Goal: Use online tool/utility: Utilize a website feature to perform a specific function

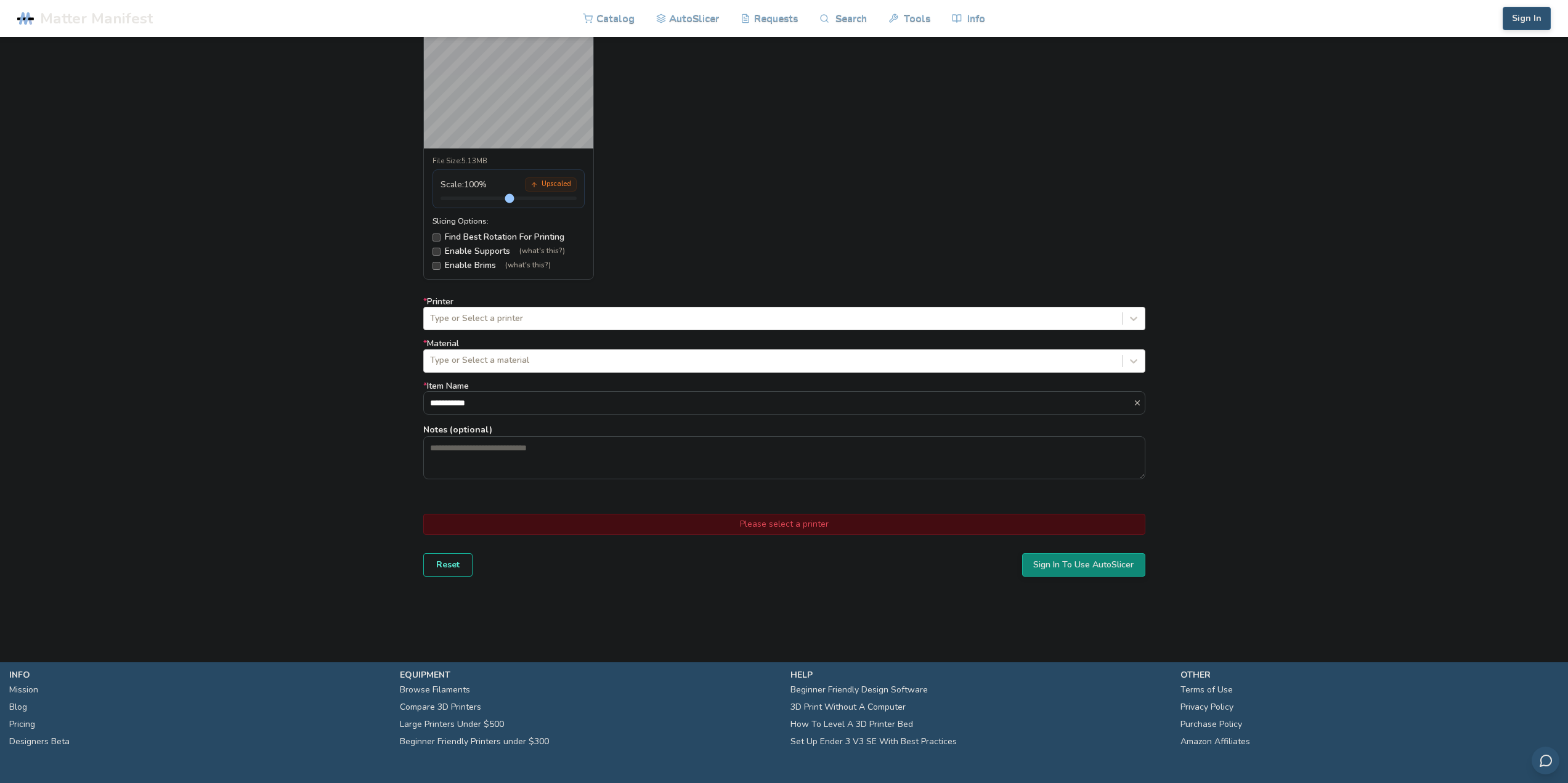
scroll to position [555, 0]
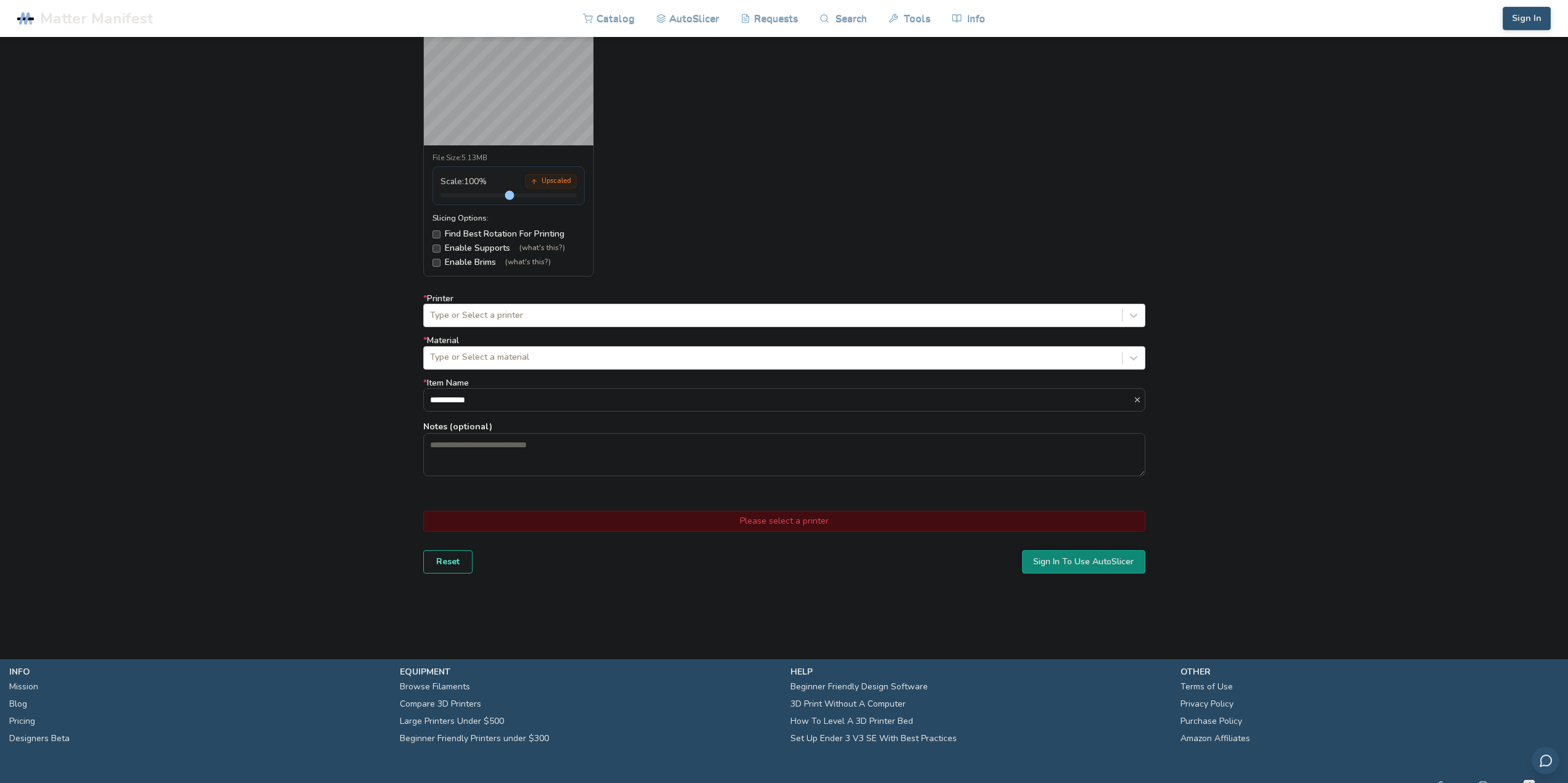
click at [784, 520] on div "Please select a printer" at bounding box center [784, 520] width 722 height 21
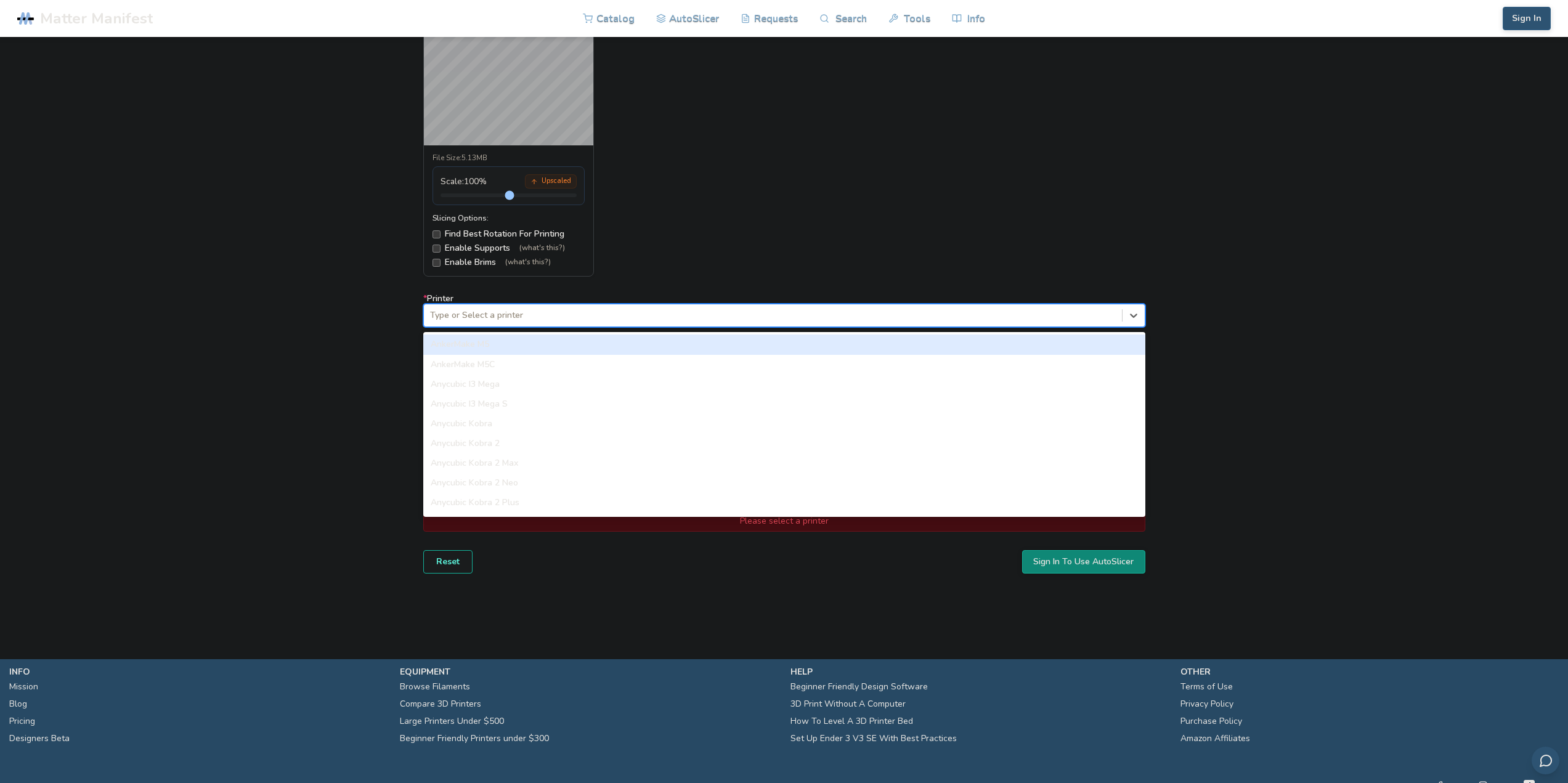
click at [510, 308] on div "Type or Select a printer" at bounding box center [772, 315] width 698 height 17
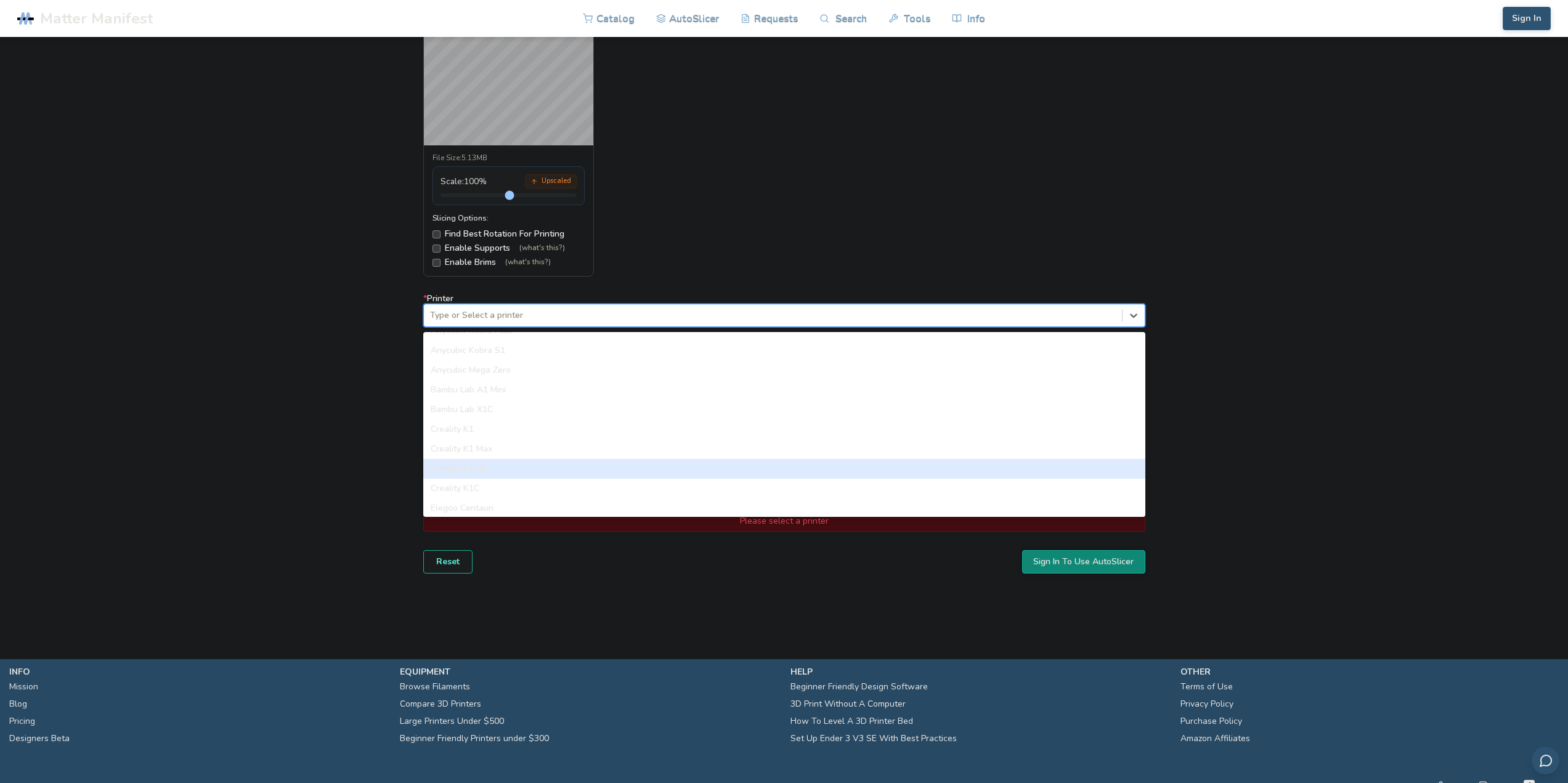
scroll to position [247, 0]
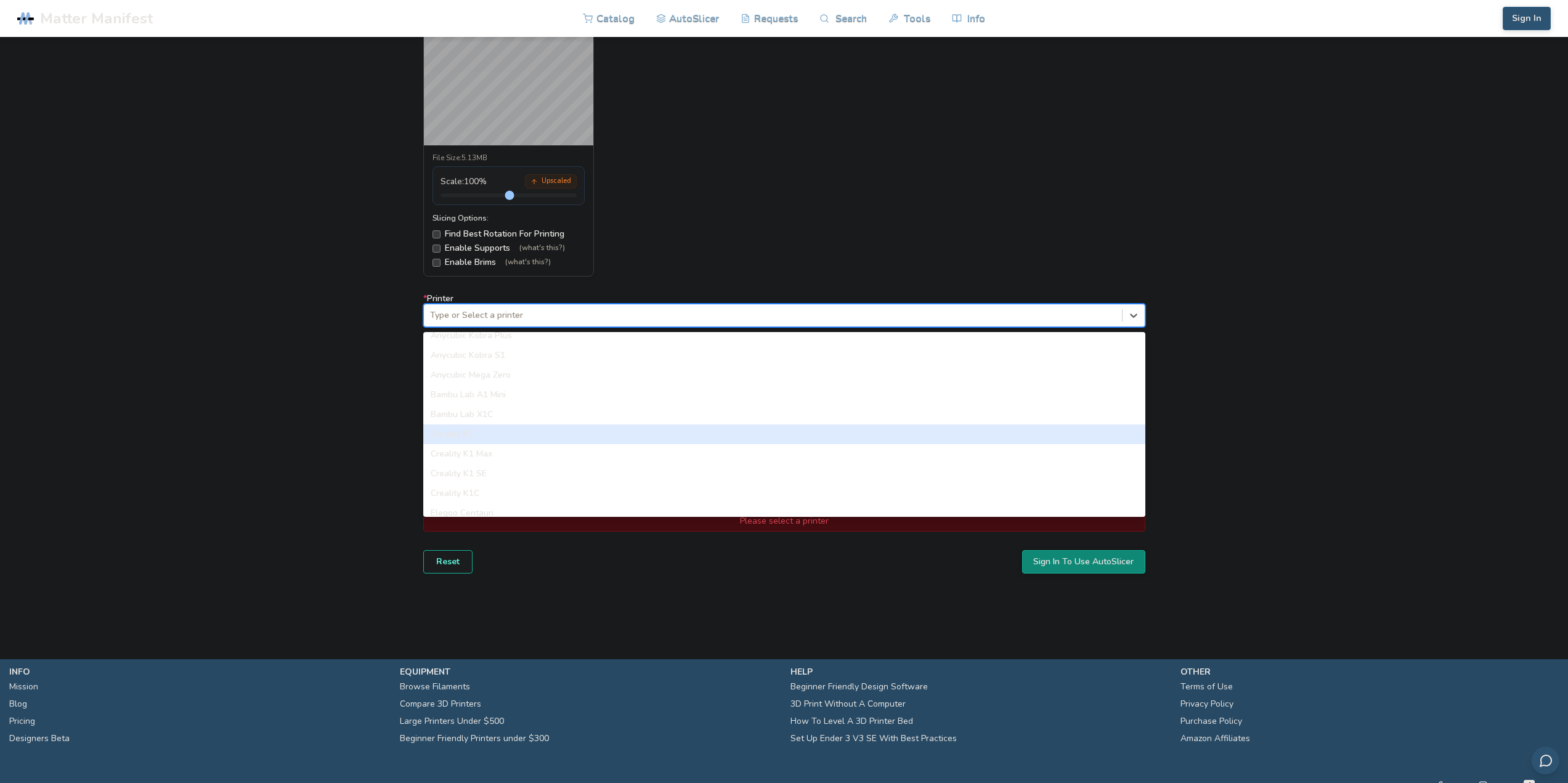
click at [545, 431] on div "Creality K1" at bounding box center [784, 434] width 722 height 20
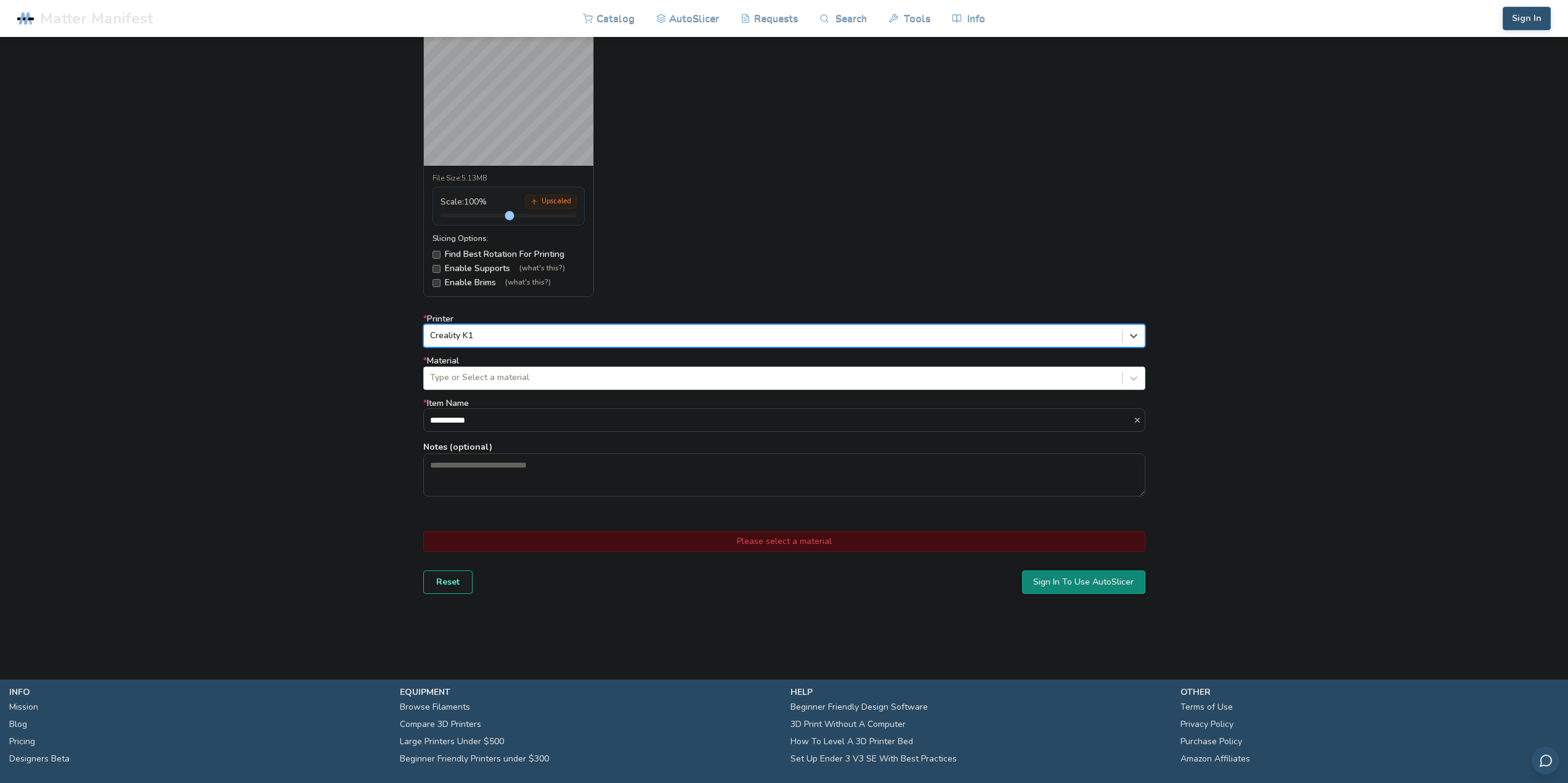
scroll to position [493, 0]
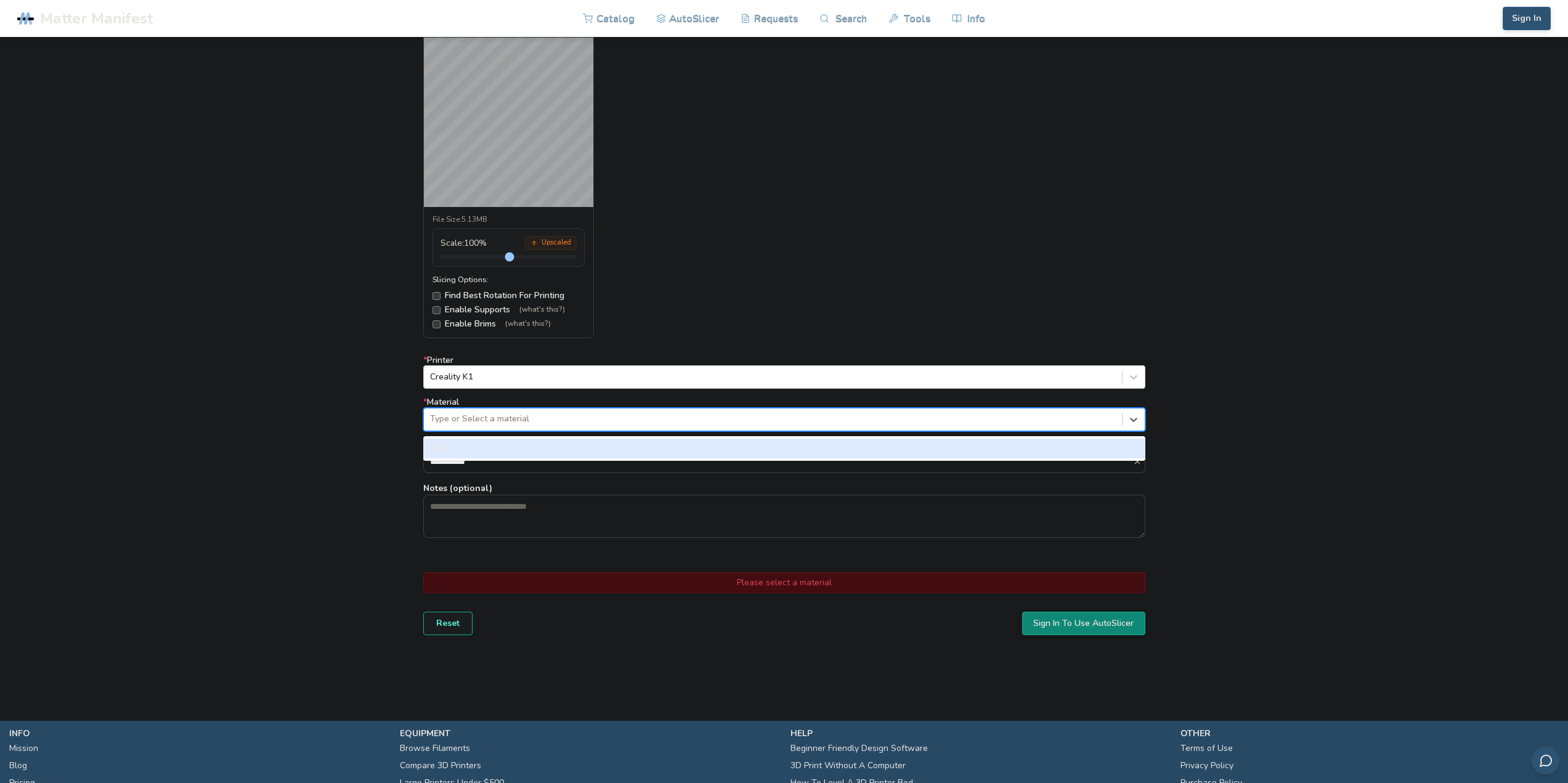
click at [498, 424] on div at bounding box center [773, 419] width 685 height 12
drag, startPoint x: 466, startPoint y: 455, endPoint x: 466, endPoint y: 448, distance: 7.0
click at [466, 453] on div "PLA" at bounding box center [784, 448] width 722 height 20
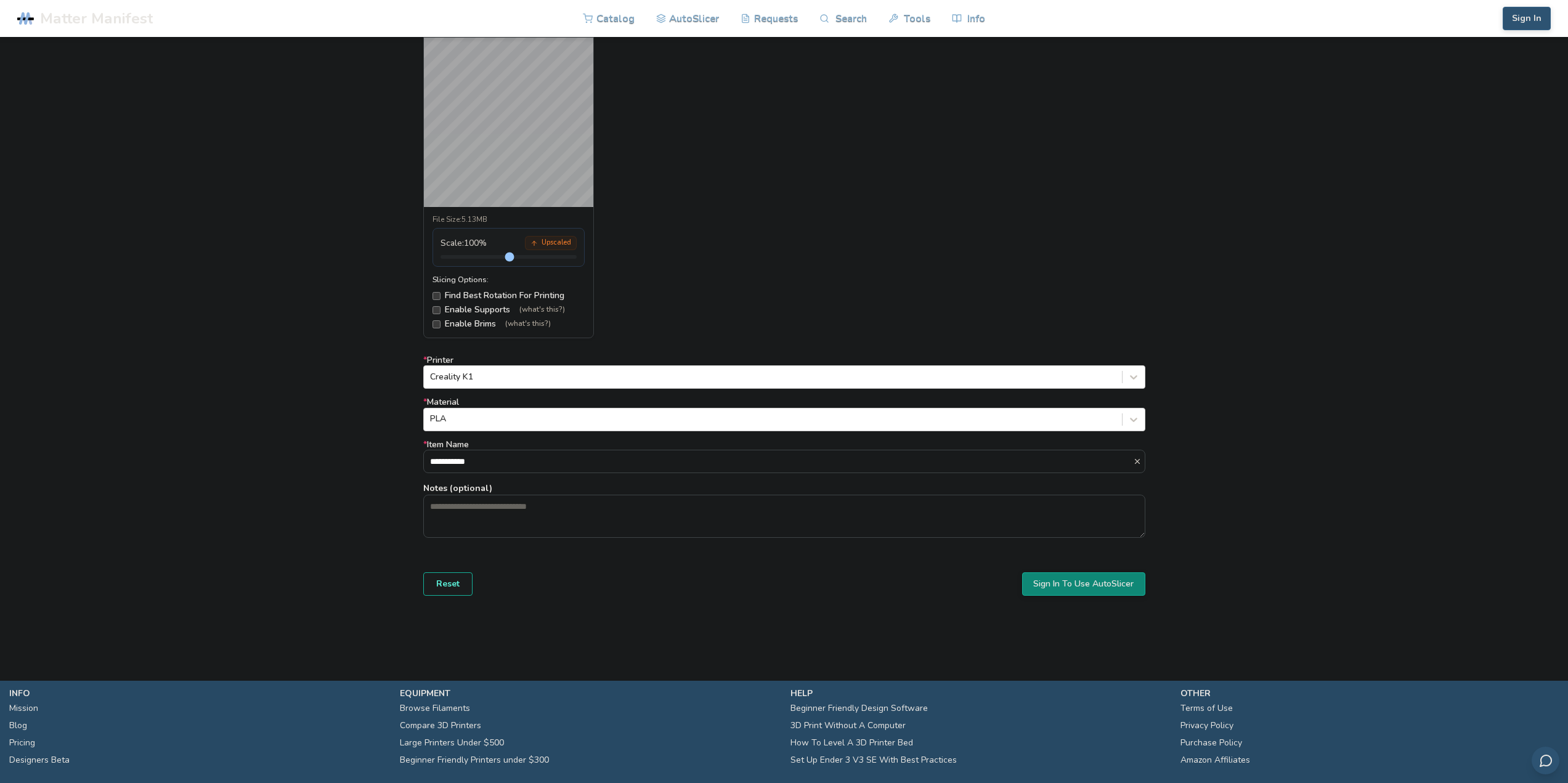
click at [466, 448] on label "**********" at bounding box center [784, 457] width 722 height 34
click at [466, 450] on input "**********" at bounding box center [778, 461] width 709 height 22
click at [462, 463] on input "**********" at bounding box center [778, 461] width 709 height 22
click at [292, 520] on div "**********" at bounding box center [784, 296] width 1568 height 694
drag, startPoint x: 1099, startPoint y: 586, endPoint x: 1089, endPoint y: 586, distance: 10.0
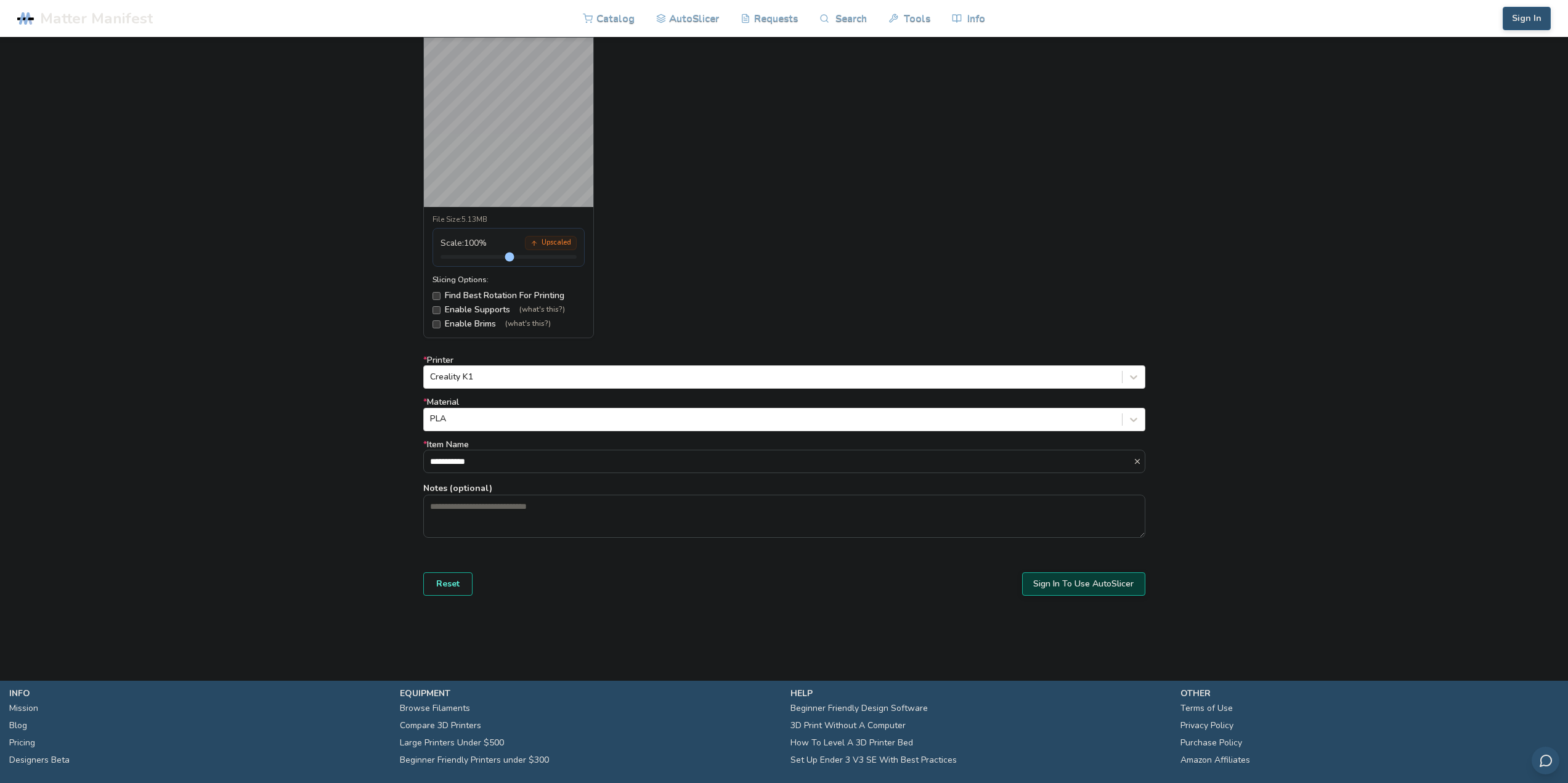
click at [787, 560] on button "Sign In To Use AutoSlicer" at bounding box center [1083, 585] width 123 height 24
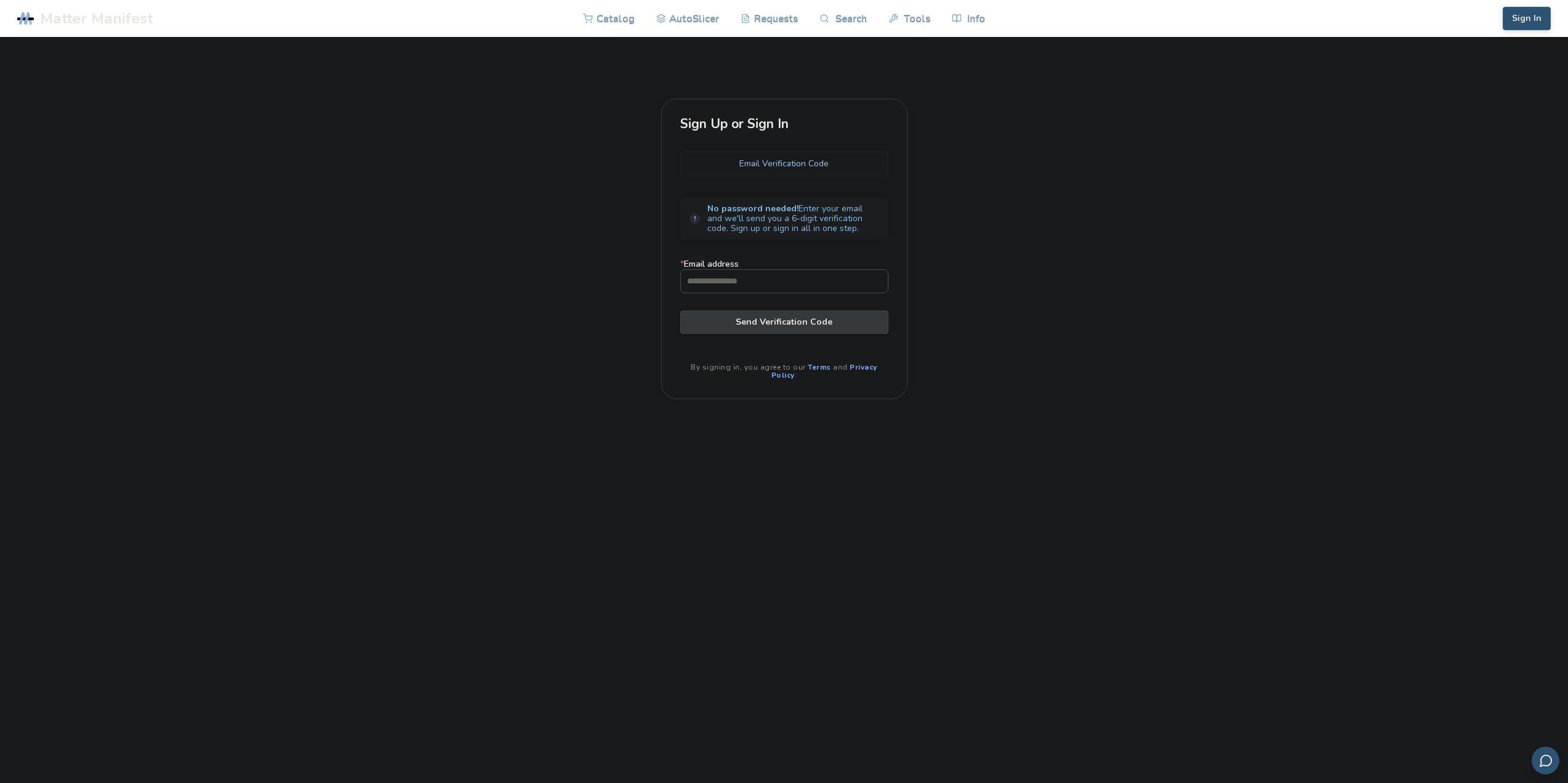
click at [771, 276] on input "* Email address" at bounding box center [785, 280] width 207 height 22
type input "**********"
click at [787, 324] on span "Send Verification Code" at bounding box center [784, 322] width 190 height 10
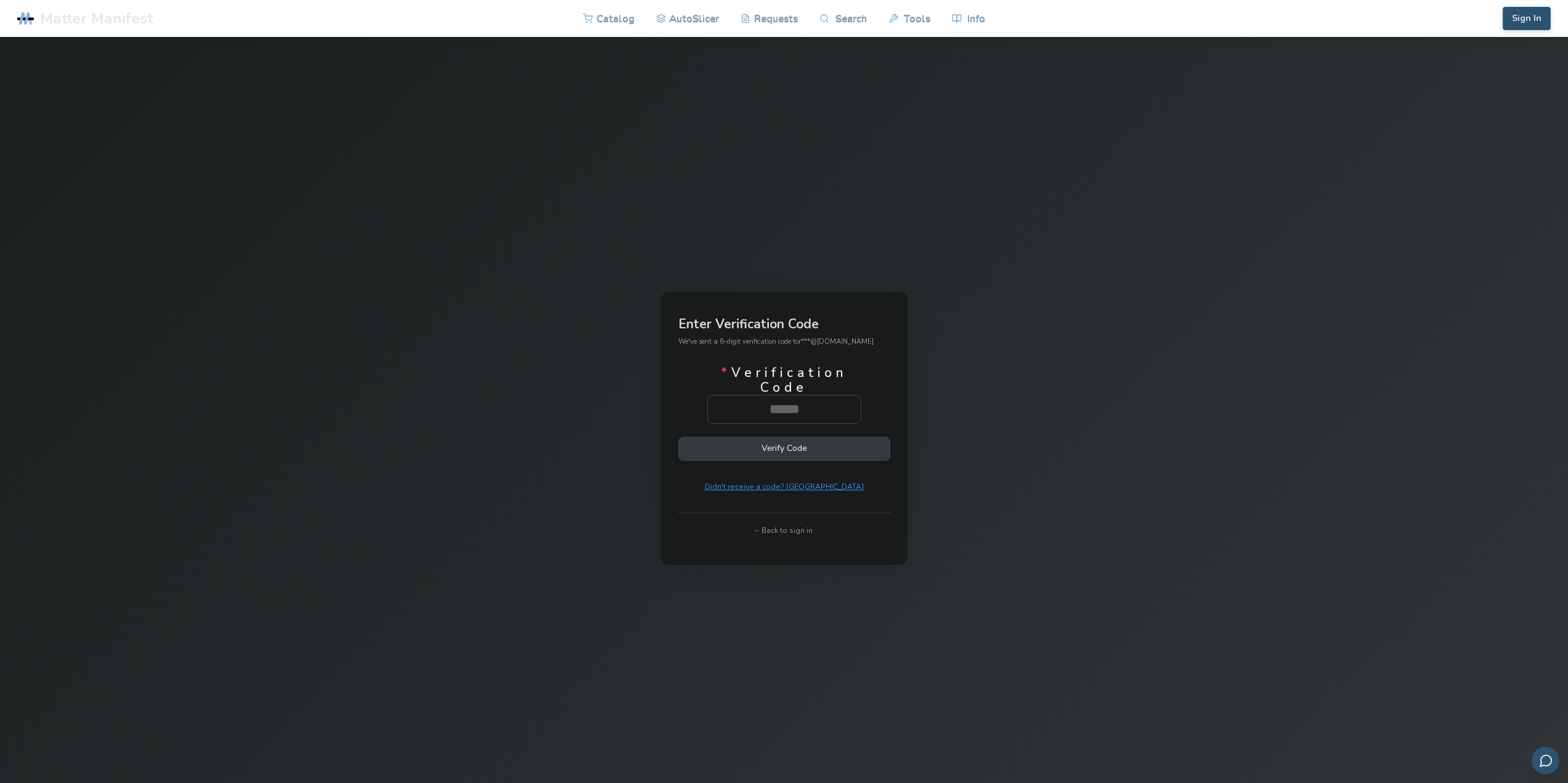
paste input "******"
type input "******"
click at [787, 451] on button "Verify Code" at bounding box center [784, 448] width 212 height 24
click at [782, 448] on button "Verify Code" at bounding box center [784, 448] width 212 height 24
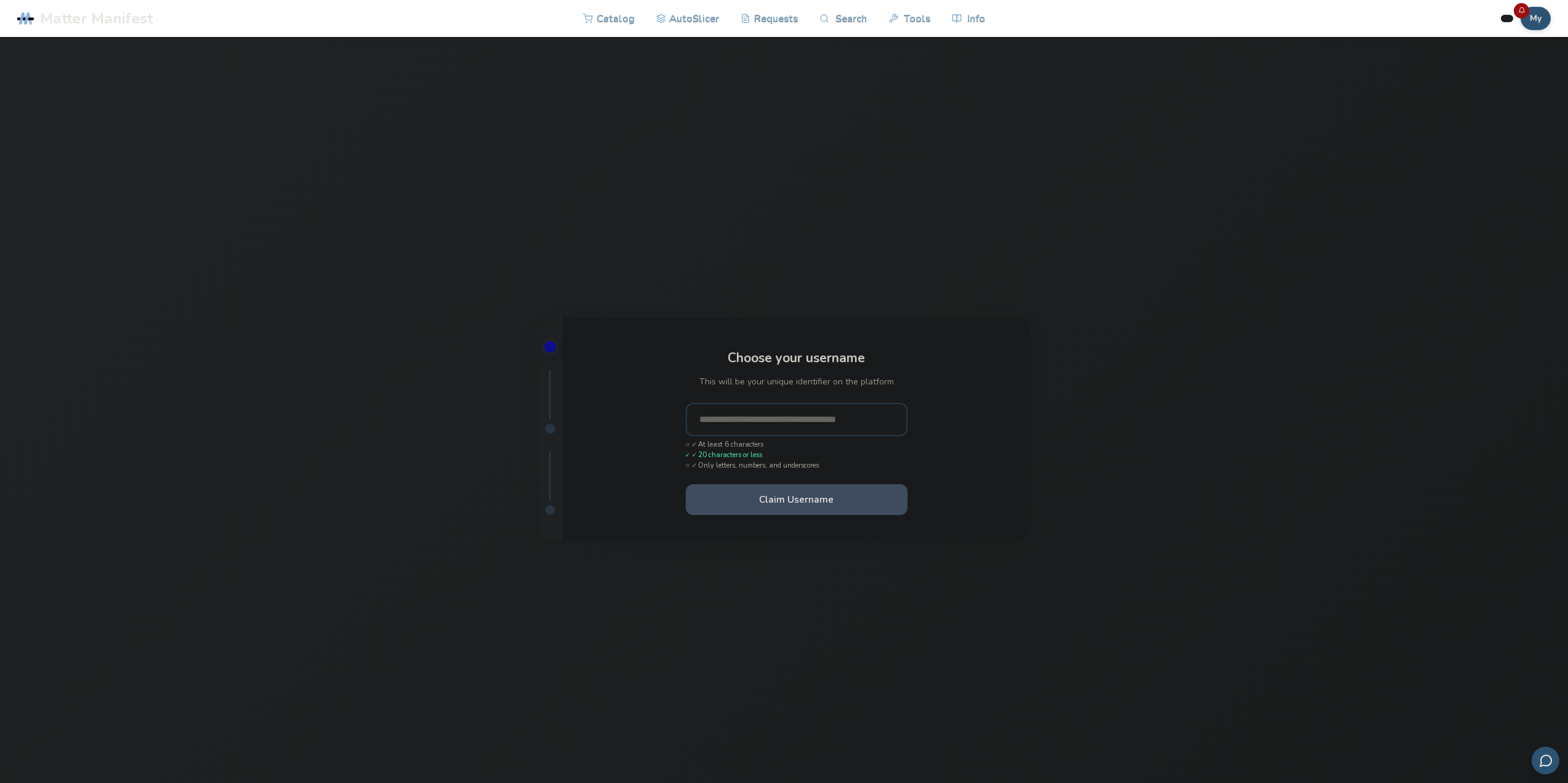
click at [787, 418] on input "text" at bounding box center [796, 420] width 222 height 34
type input "**********"
click at [685, 484] on button "Claim Username" at bounding box center [796, 499] width 222 height 31
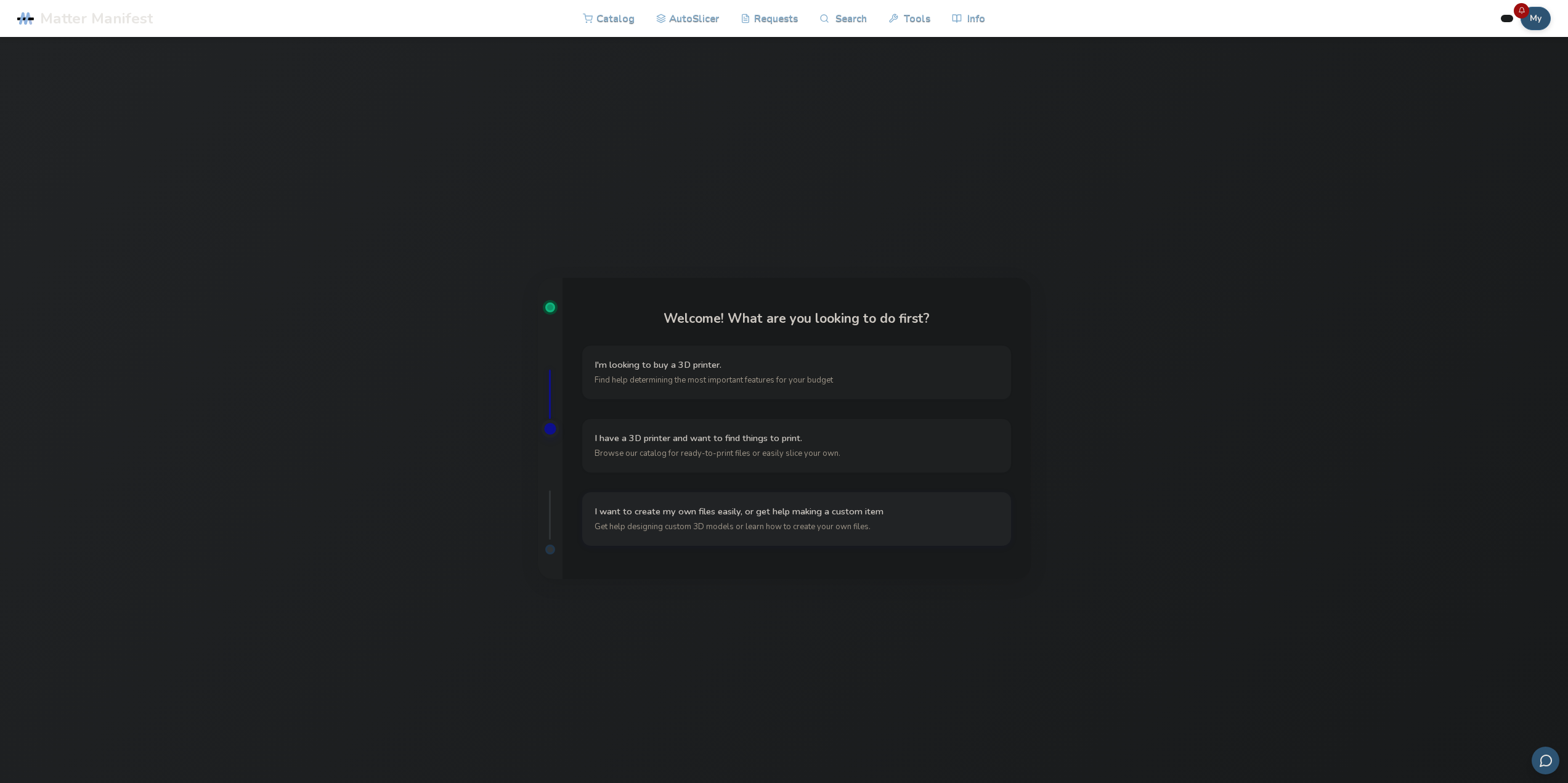
click at [690, 523] on span "Get help designing custom 3D models or learn how to create your own files." at bounding box center [796, 526] width 404 height 11
click at [702, 368] on span "I am looking for an easy to use 3D design or CAD software" at bounding box center [796, 365] width 404 height 12
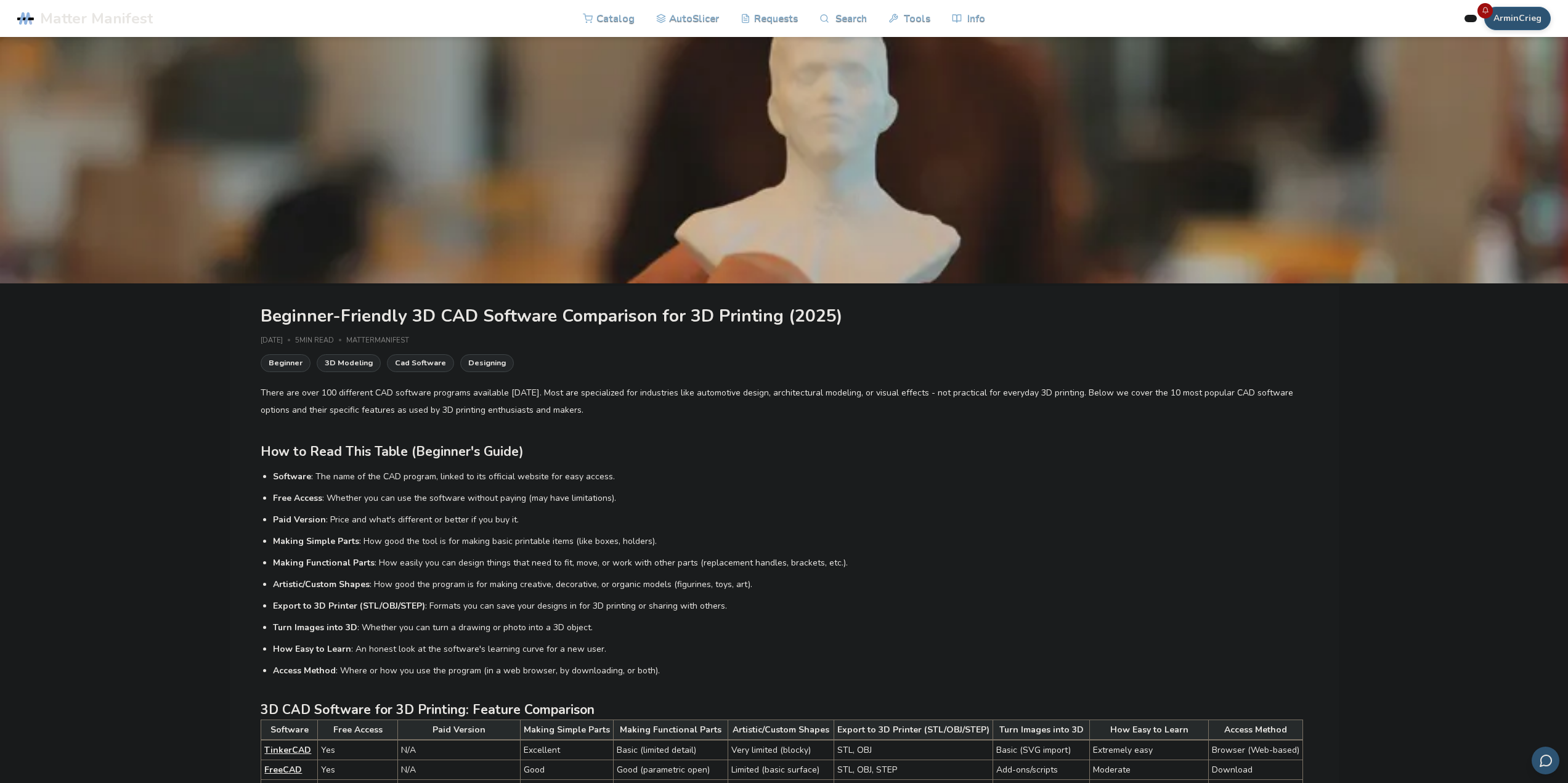
drag, startPoint x: 342, startPoint y: 412, endPoint x: 322, endPoint y: 34, distance: 378.5
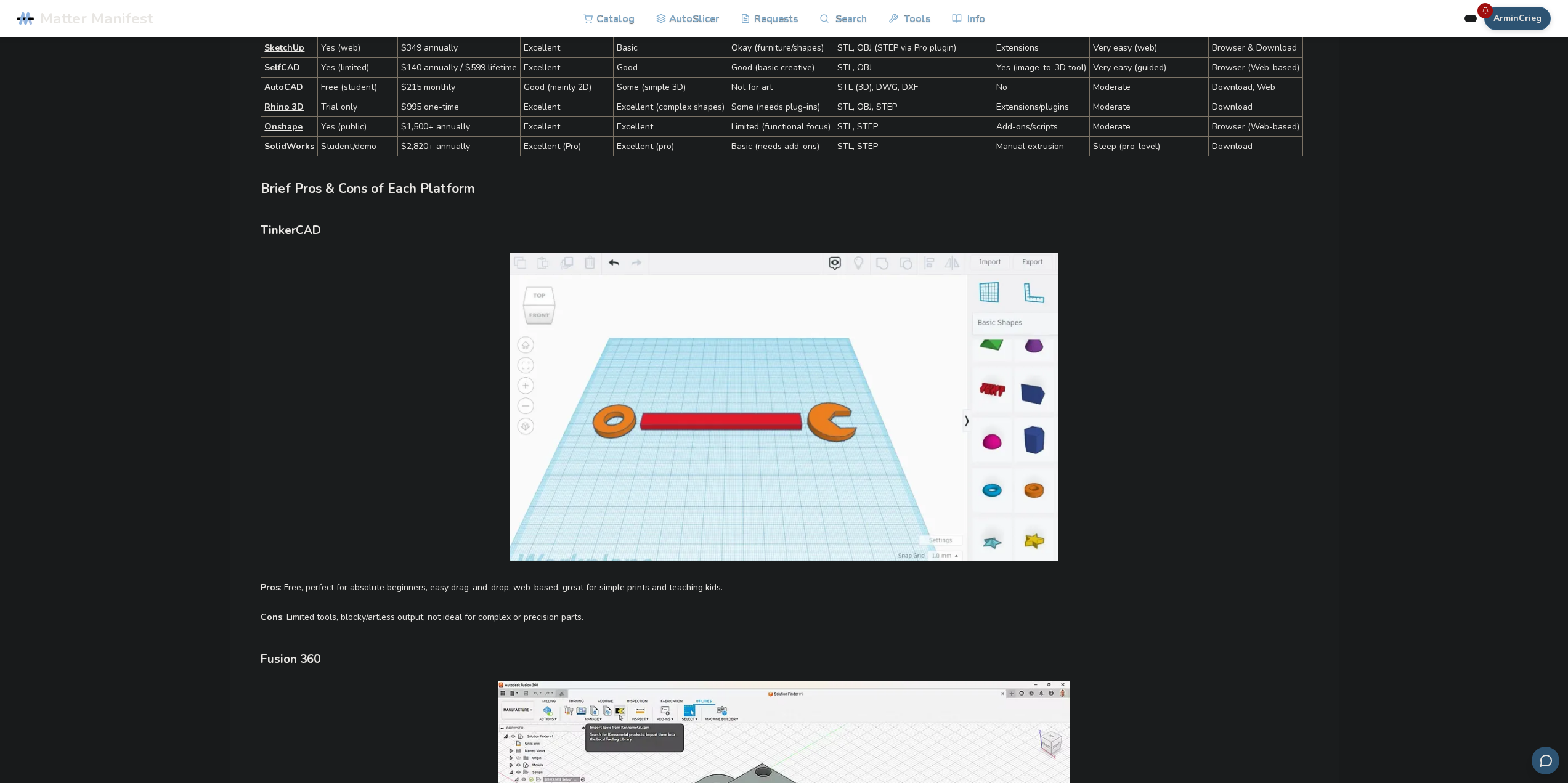
scroll to position [740, 0]
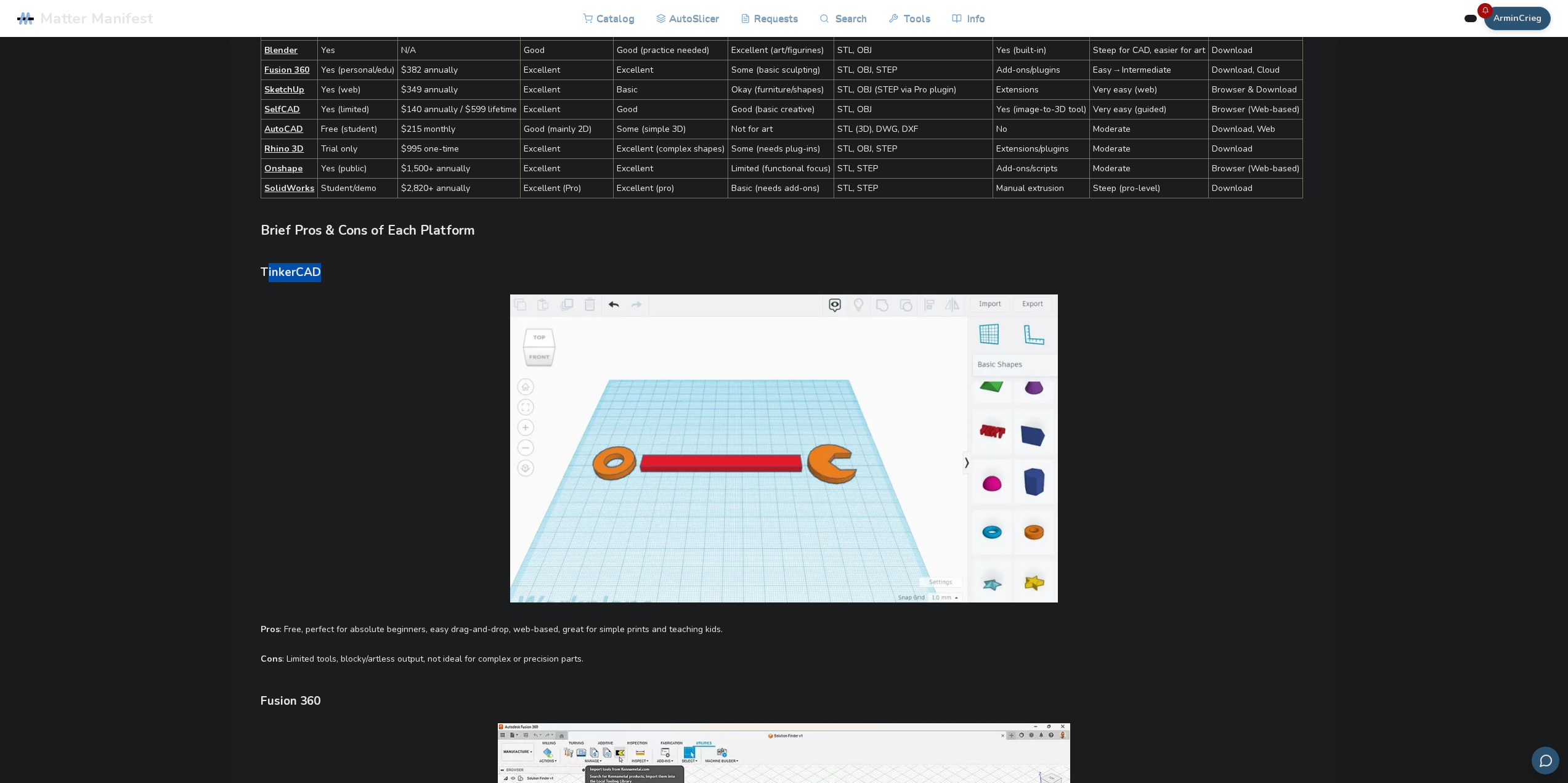
drag, startPoint x: 267, startPoint y: 272, endPoint x: 343, endPoint y: 272, distance: 76.0
click at [340, 271] on h3 "TinkerCAD" at bounding box center [784, 272] width 1047 height 19
click at [343, 272] on h3 "TinkerCAD" at bounding box center [784, 272] width 1047 height 19
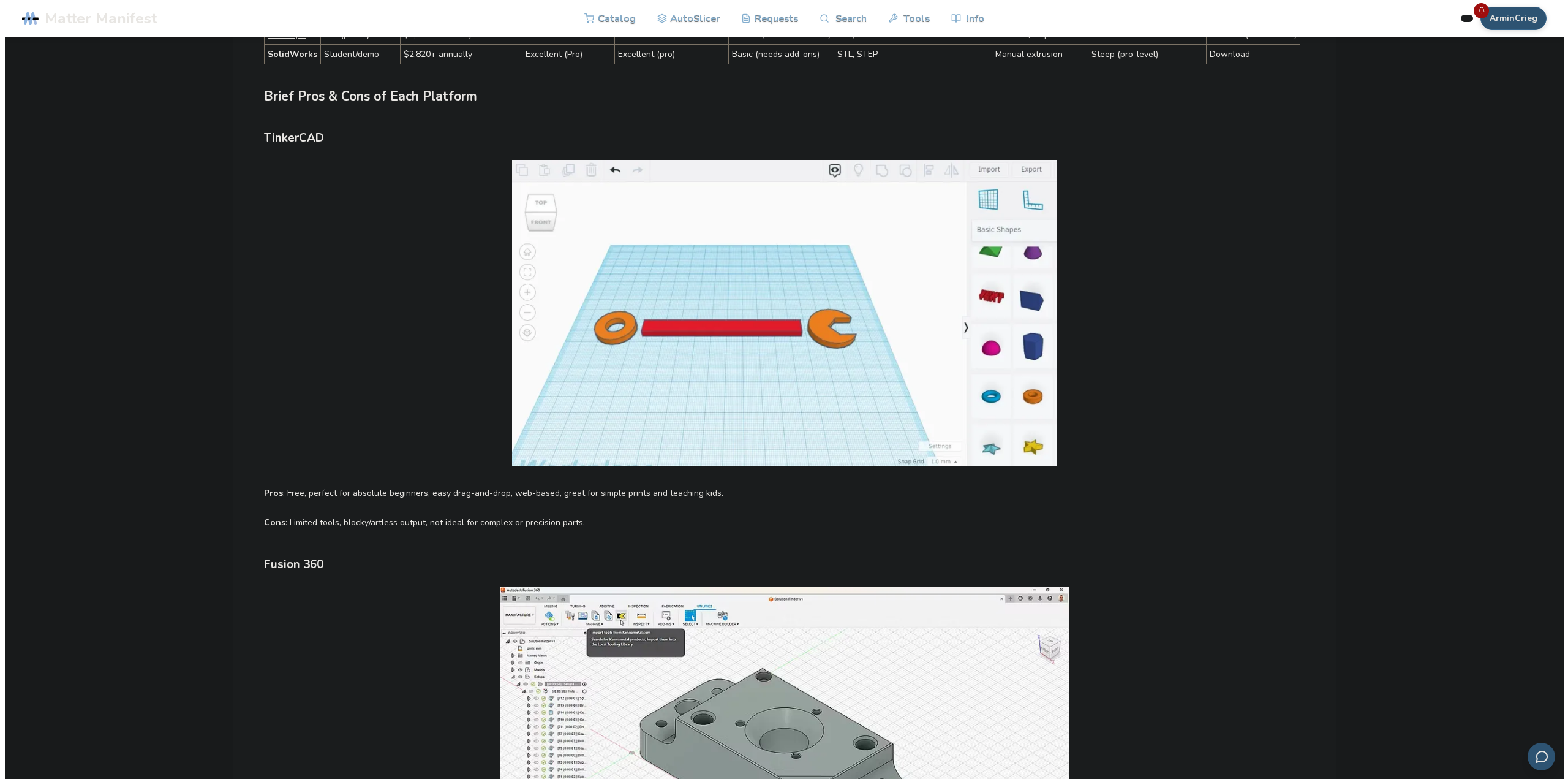
scroll to position [859, 0]
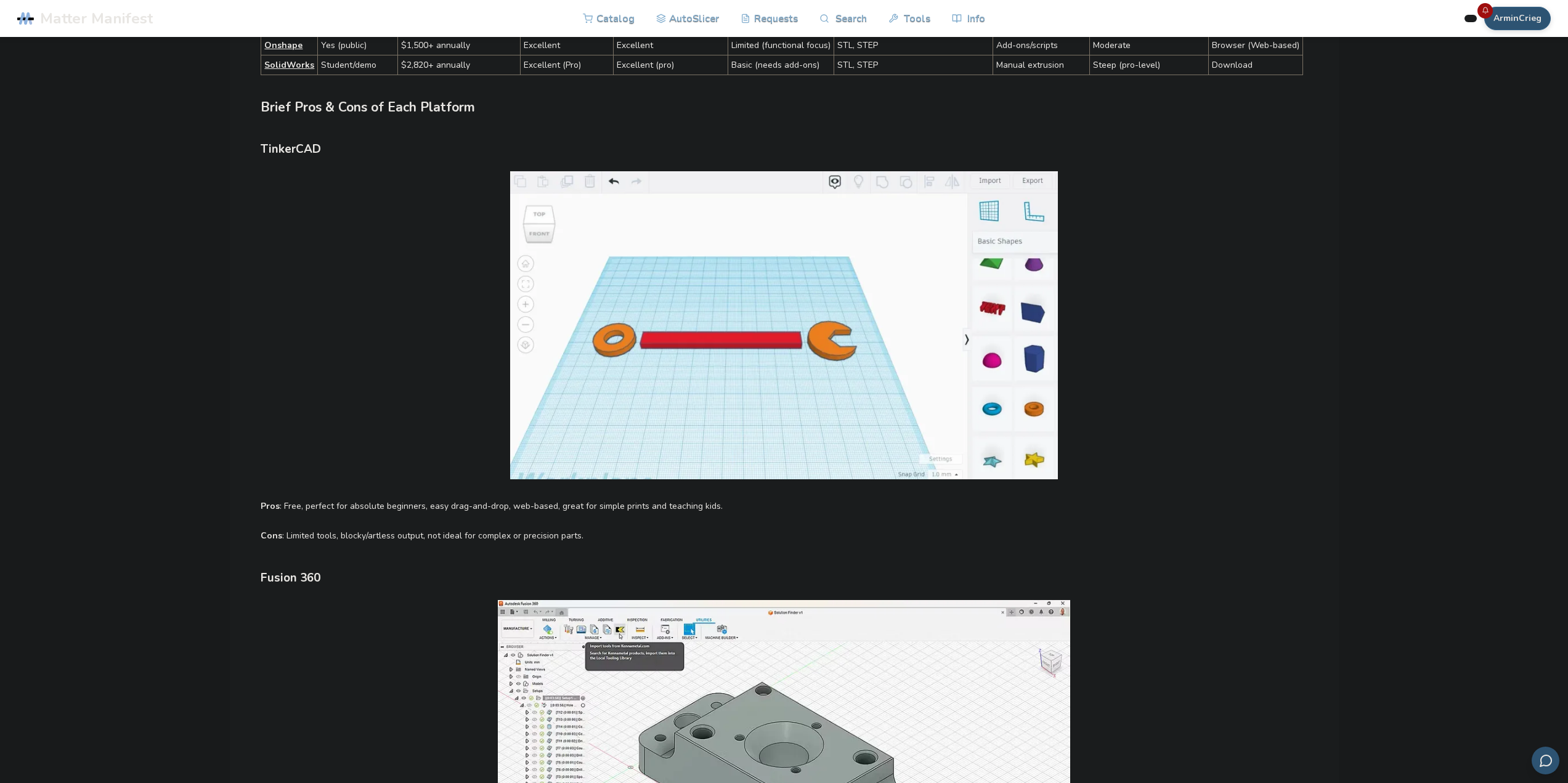
click at [781, 299] on img at bounding box center [784, 325] width 1047 height 308
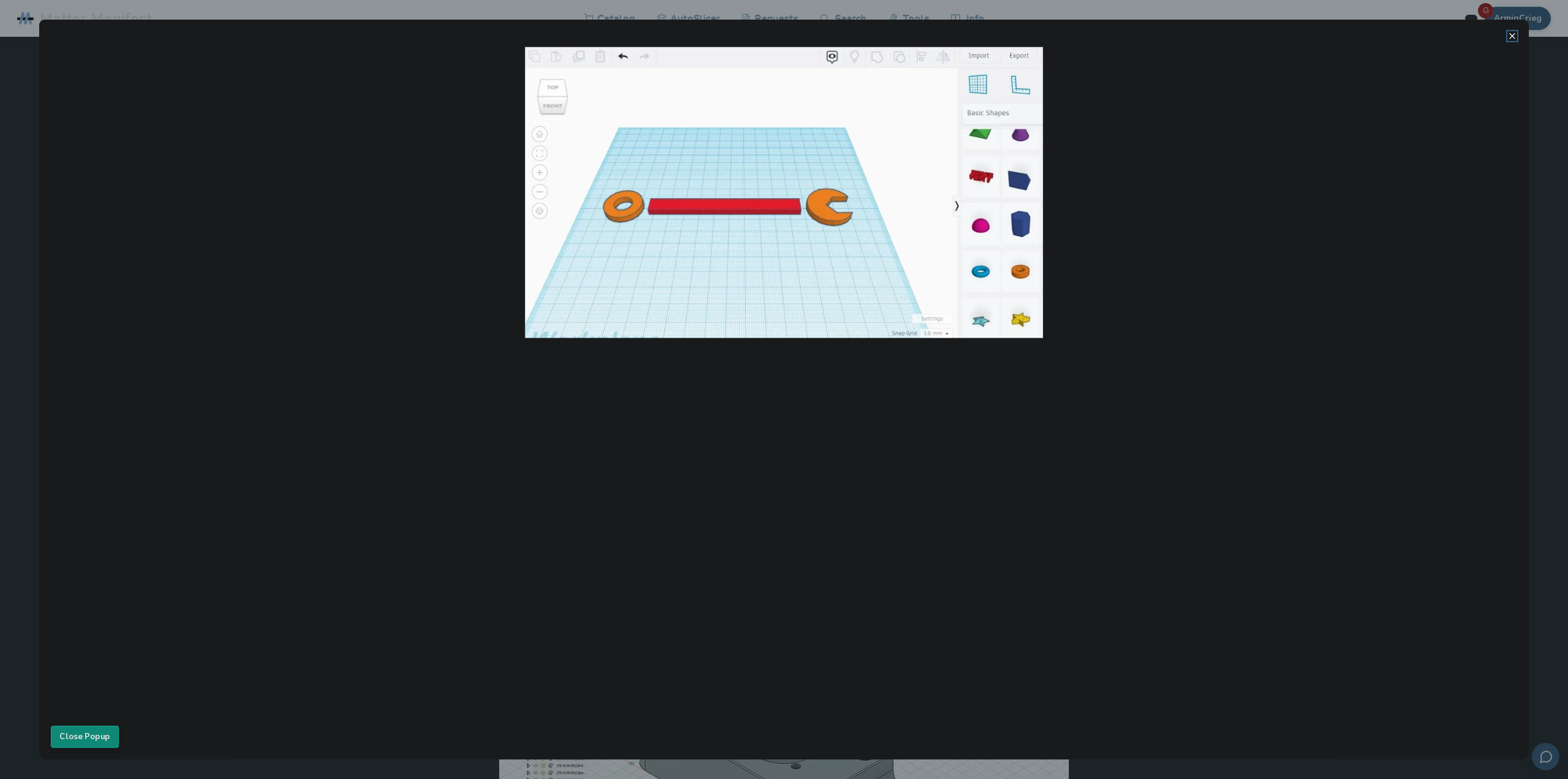
click at [777, 298] on img at bounding box center [784, 192] width 1467 height 291
click at [264, 285] on img at bounding box center [784, 192] width 1467 height 291
click at [633, 206] on img at bounding box center [784, 192] width 1467 height 291
drag, startPoint x: 633, startPoint y: 206, endPoint x: 510, endPoint y: 169, distance: 128.4
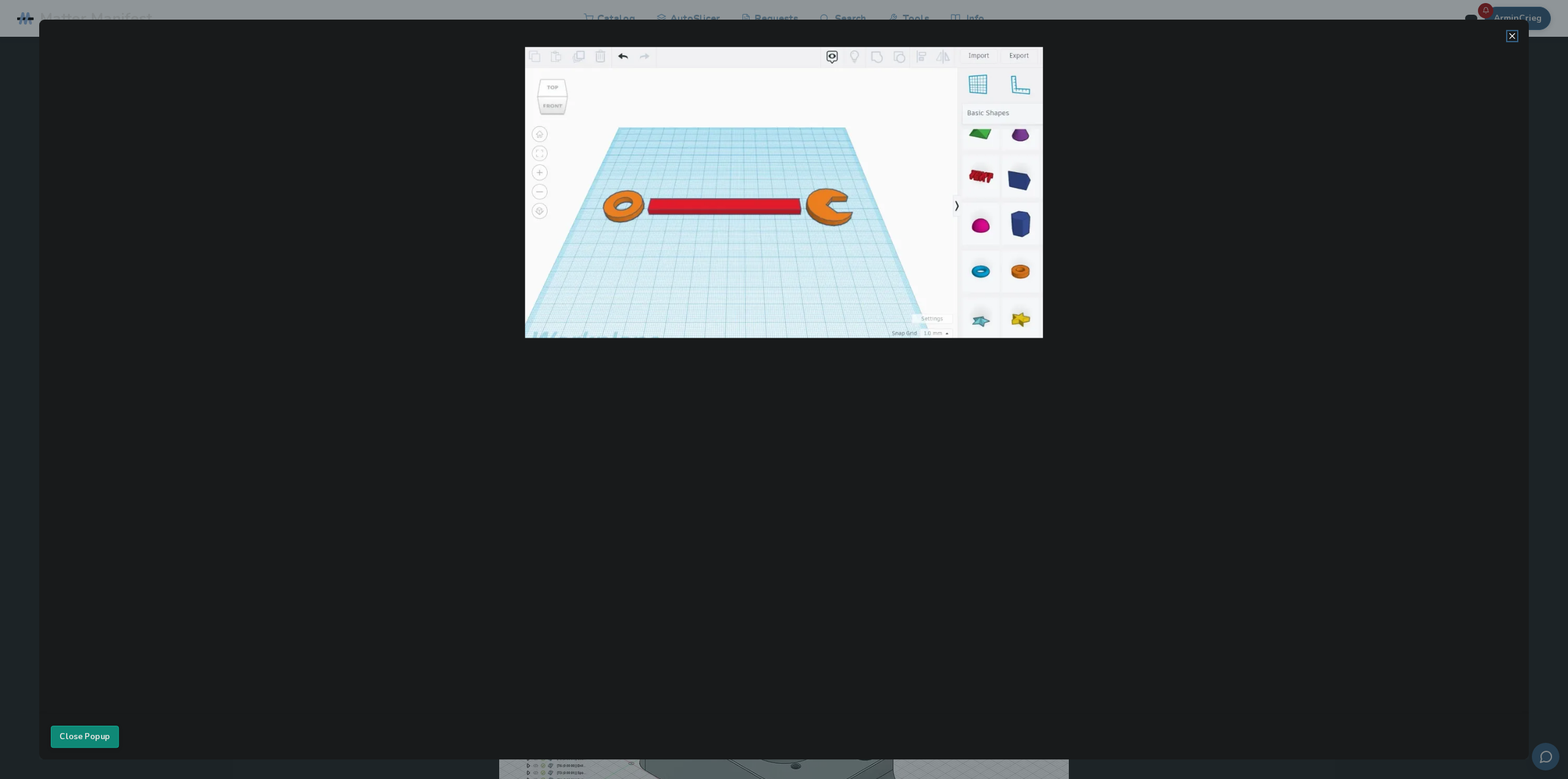
click at [623, 204] on img at bounding box center [784, 192] width 1467 height 291
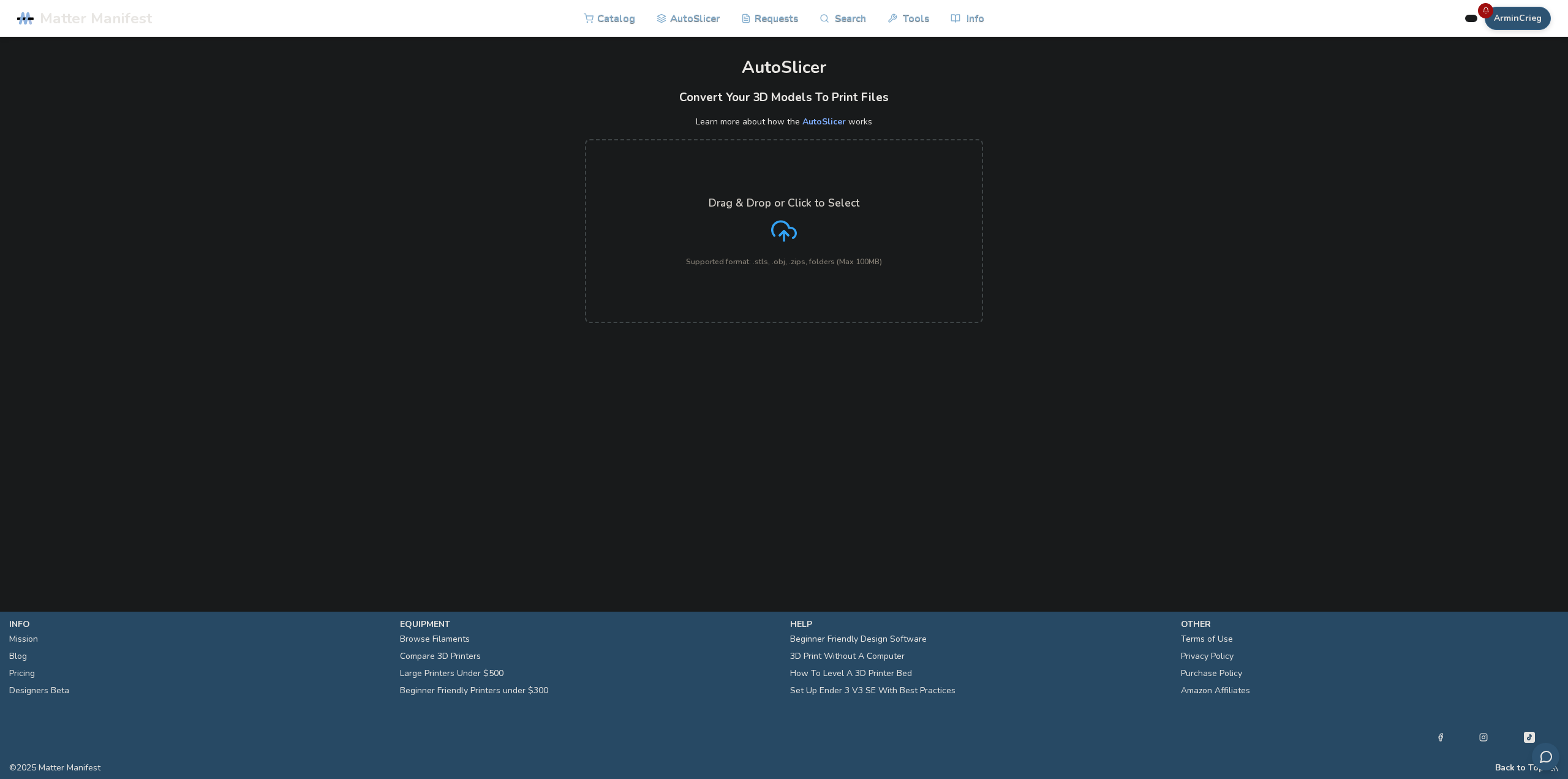
drag, startPoint x: 333, startPoint y: 305, endPoint x: 383, endPoint y: 173, distance: 141.2
click at [340, 261] on div "Drag & Drop or Click to Select Supported format: .stls, .obj, .zips, folders (M…" at bounding box center [784, 231] width 1568 height 208
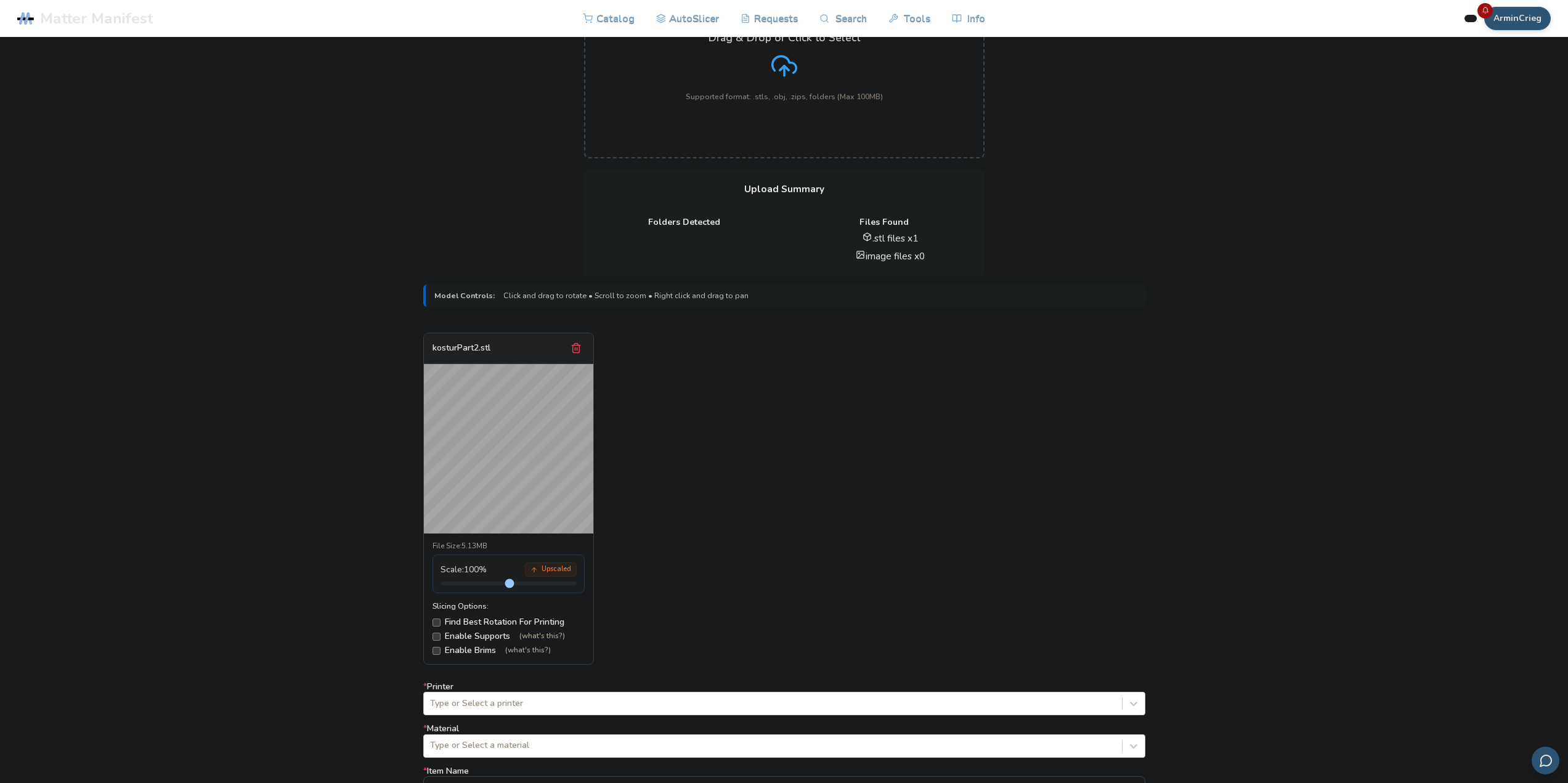
scroll to position [185, 0]
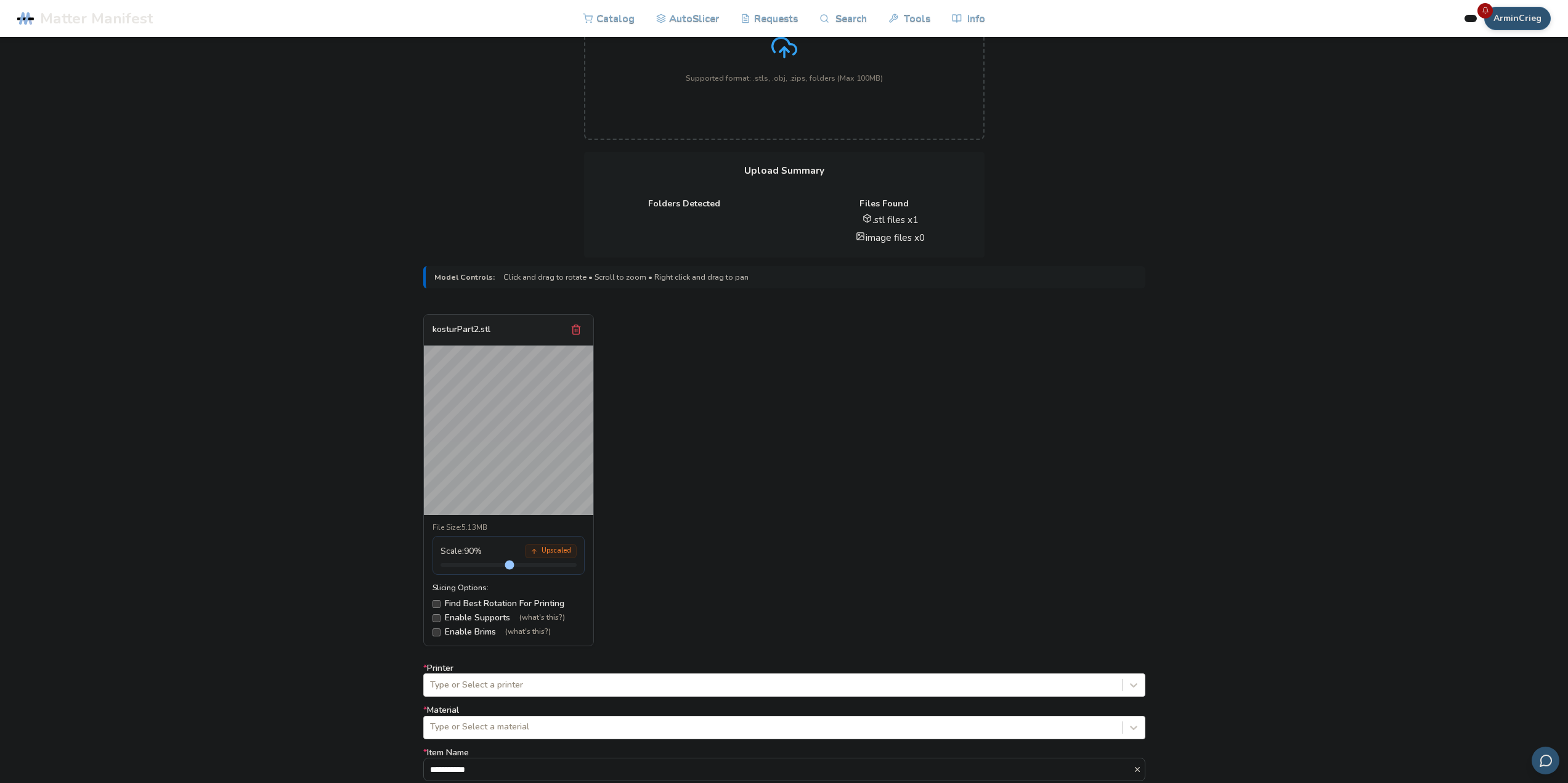
drag, startPoint x: 485, startPoint y: 565, endPoint x: 467, endPoint y: 573, distance: 19.7
type input "***"
click at [467, 567] on input "range" at bounding box center [509, 565] width 136 height 4
click at [445, 617] on label "Enable Supports (what's this?)" at bounding box center [509, 618] width 152 height 10
click at [446, 613] on label "Enable Supports (what's this?)" at bounding box center [509, 618] width 152 height 10
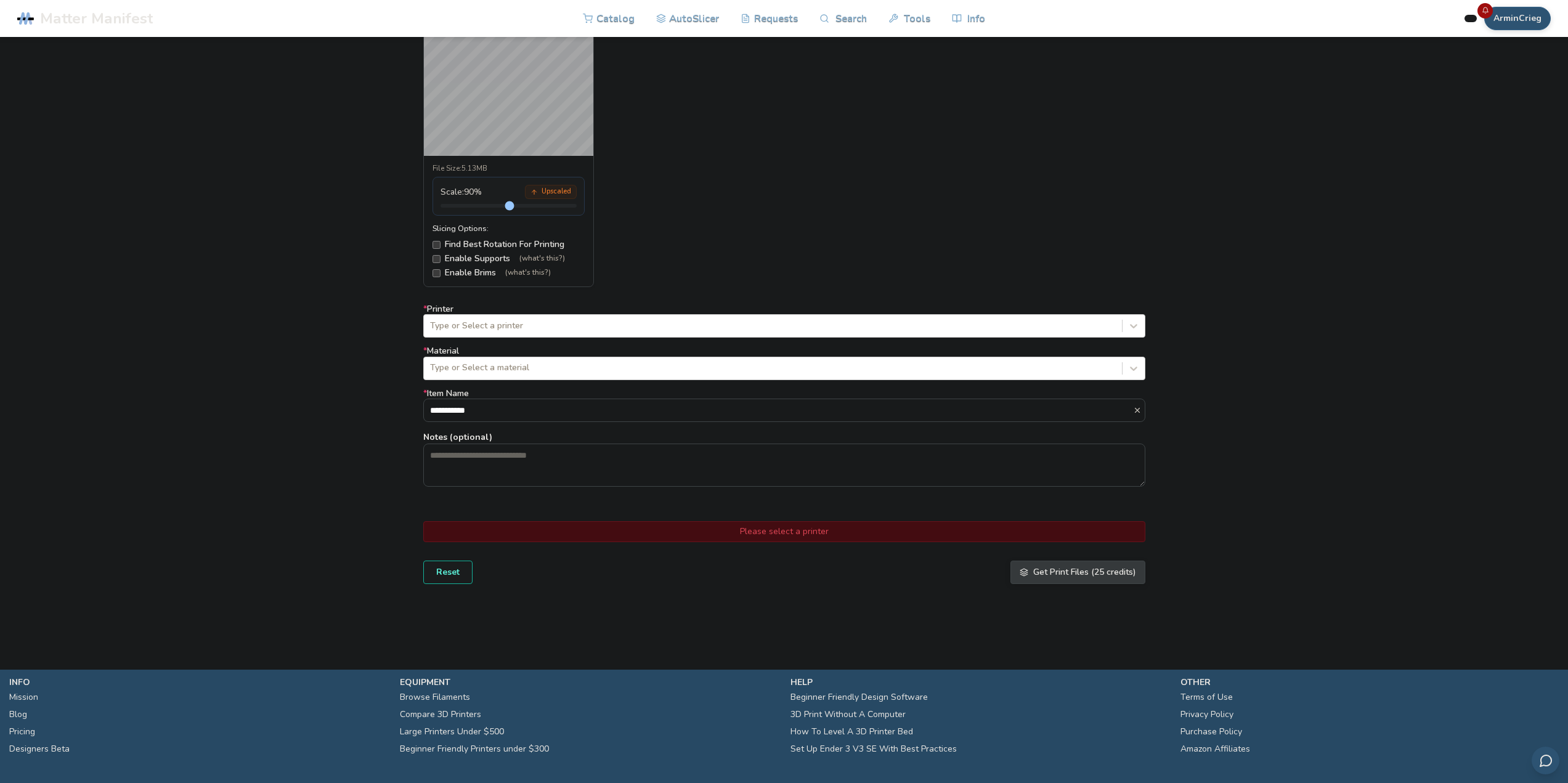
scroll to position [555, 0]
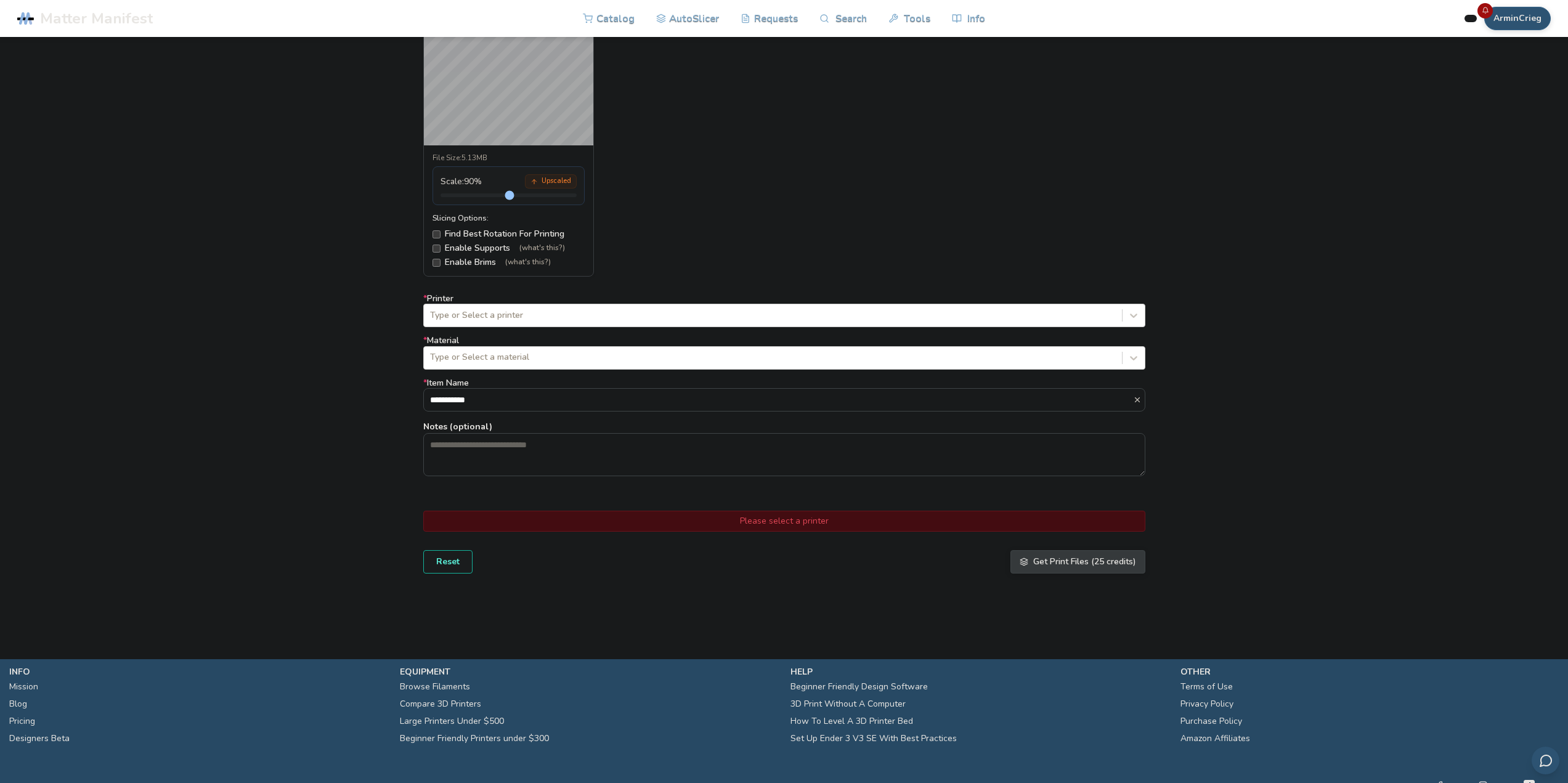
click at [787, 526] on div "Please select a printer" at bounding box center [784, 520] width 722 height 21
click at [498, 353] on div at bounding box center [773, 357] width 685 height 12
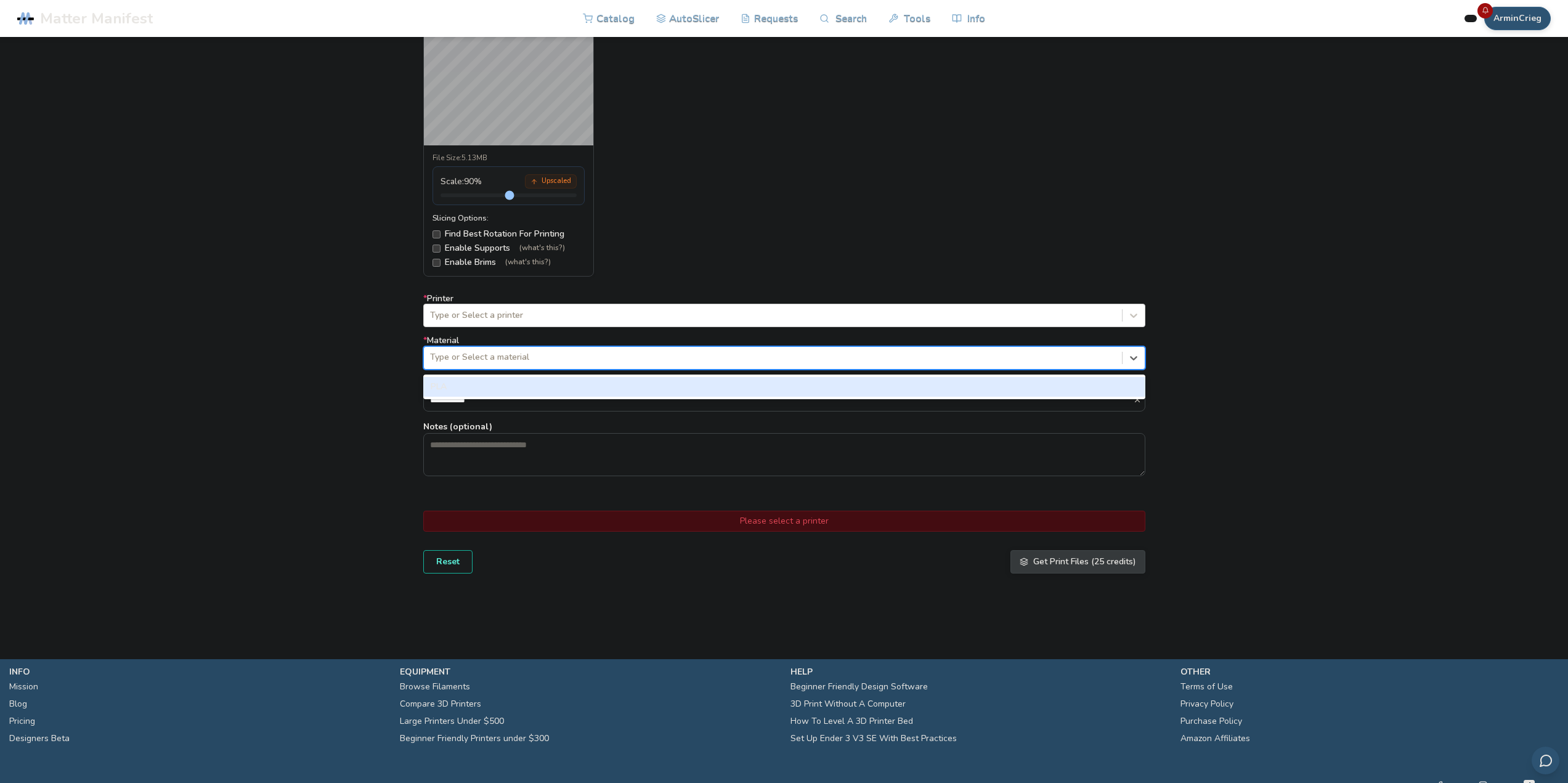
click at [464, 384] on div "PLA" at bounding box center [784, 387] width 722 height 20
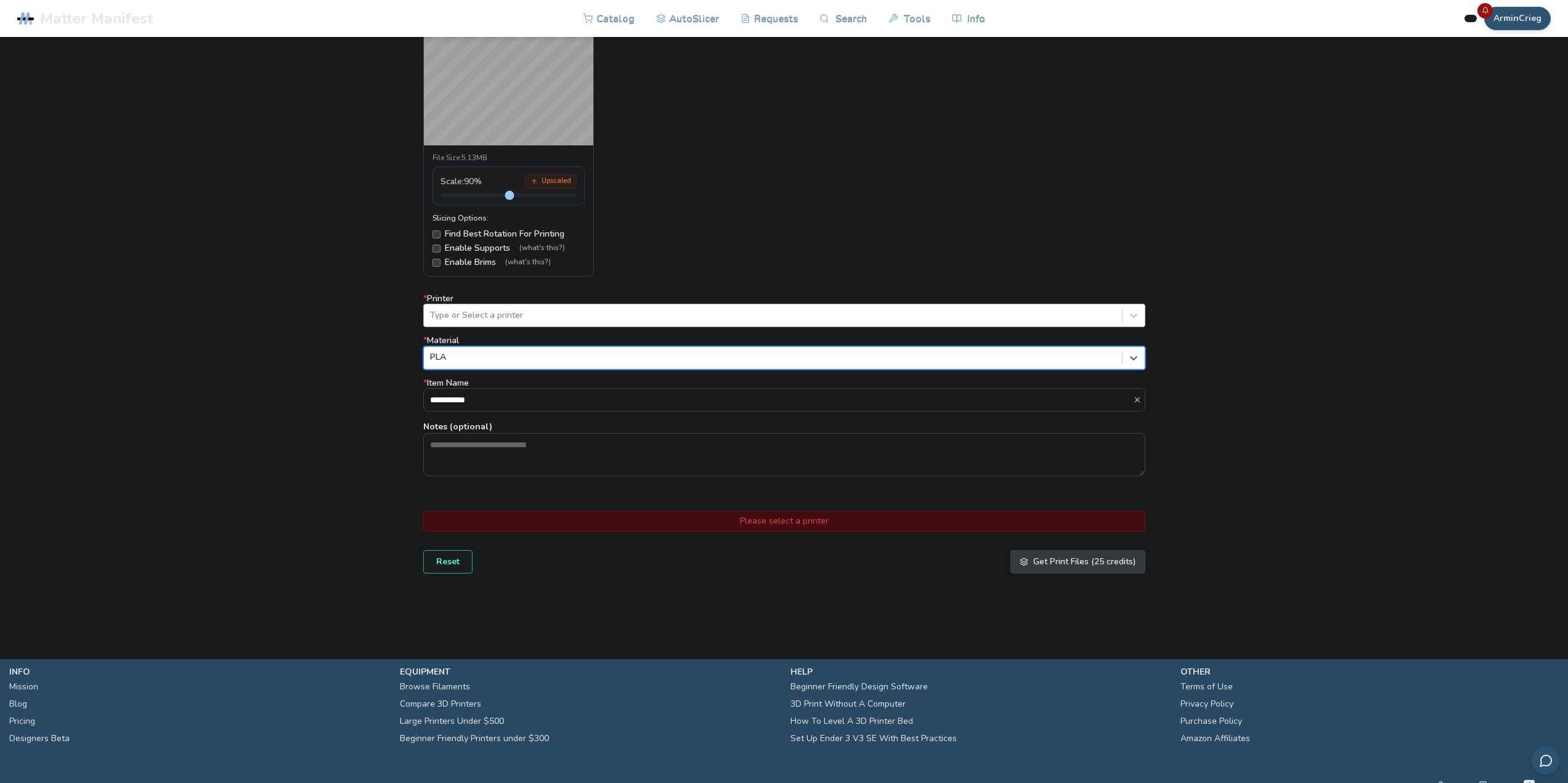
click at [472, 315] on div at bounding box center [773, 315] width 685 height 12
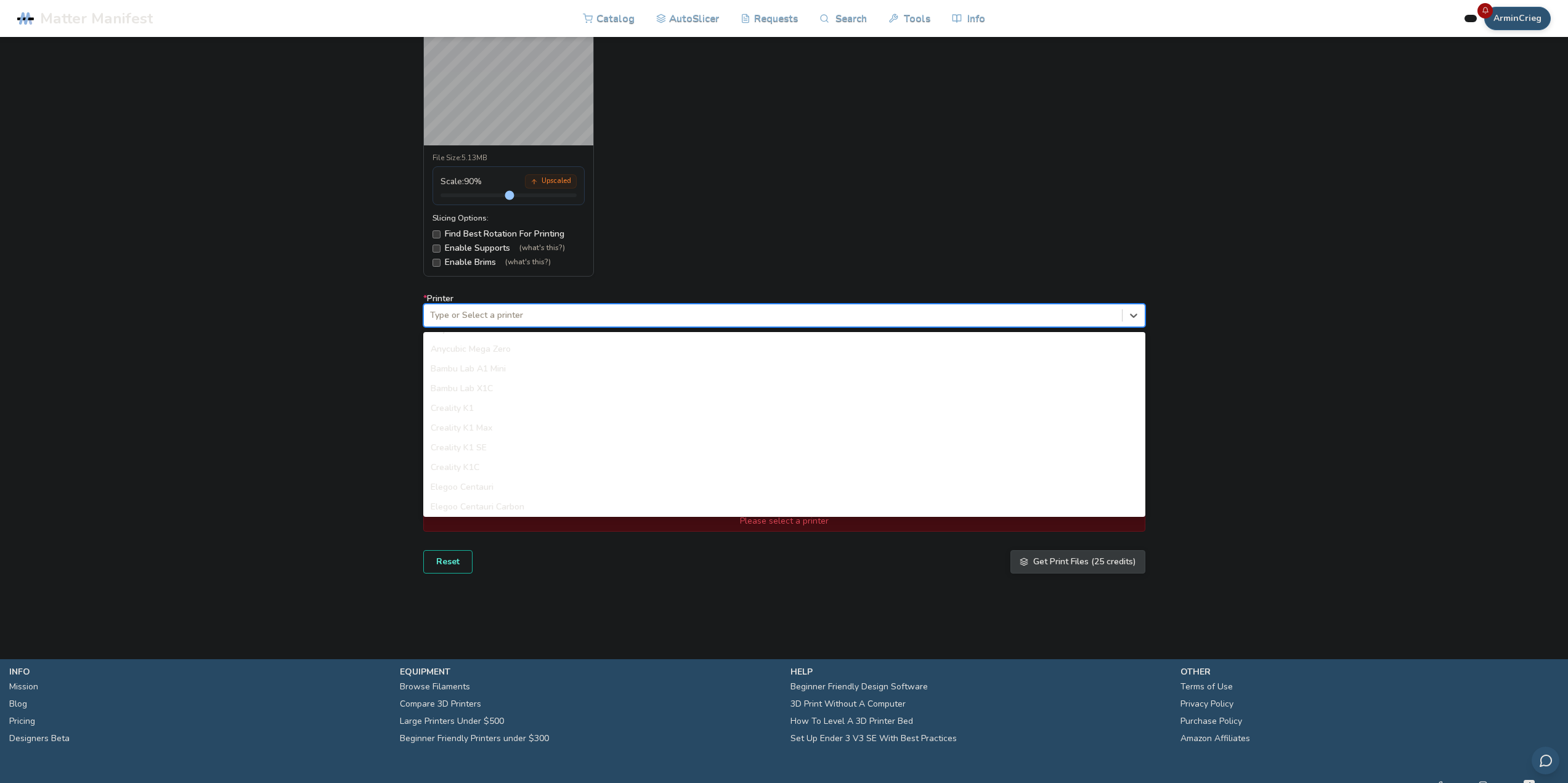
scroll to position [247, 0]
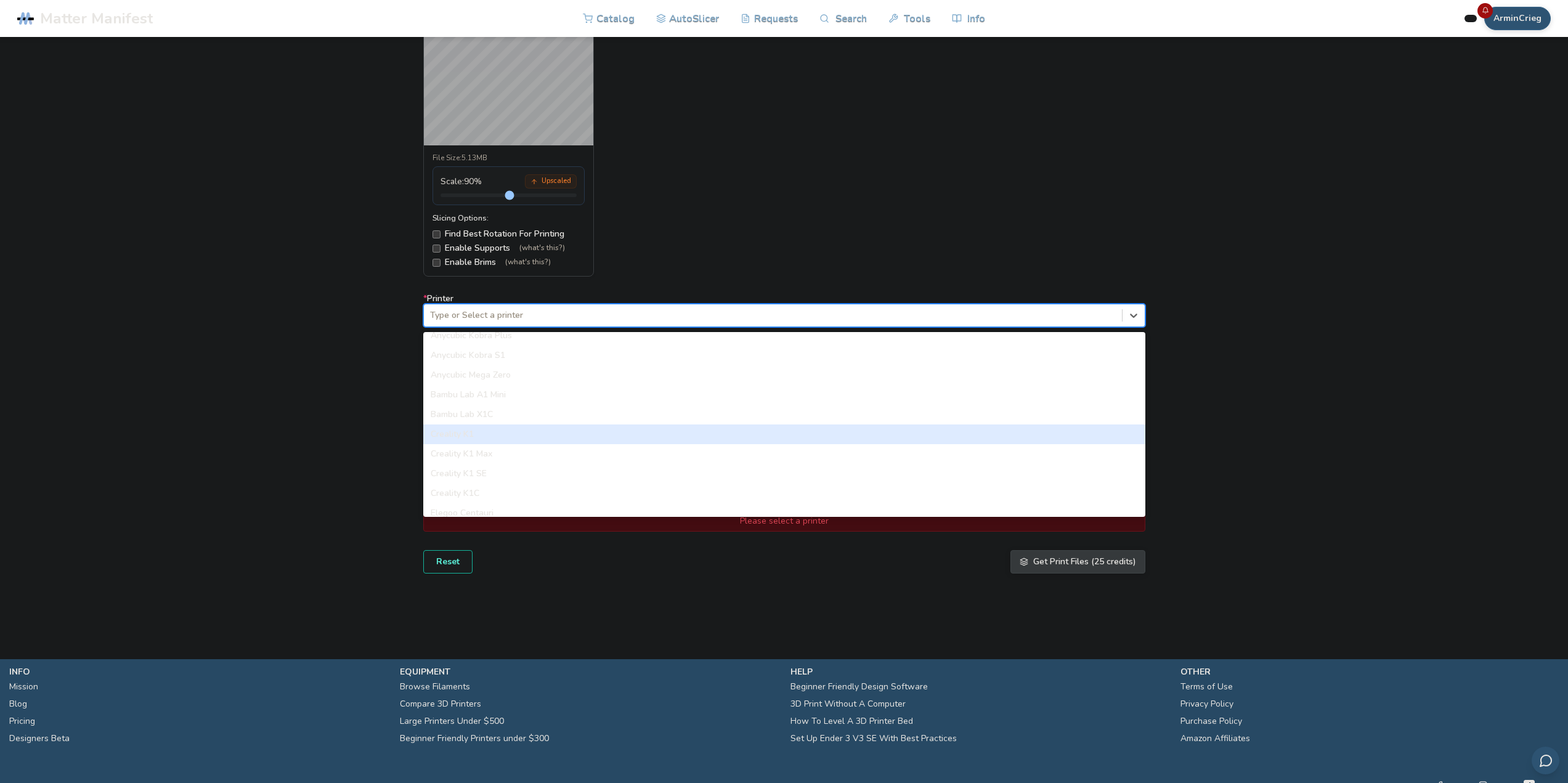
click at [496, 435] on div "Creality K1" at bounding box center [784, 434] width 722 height 20
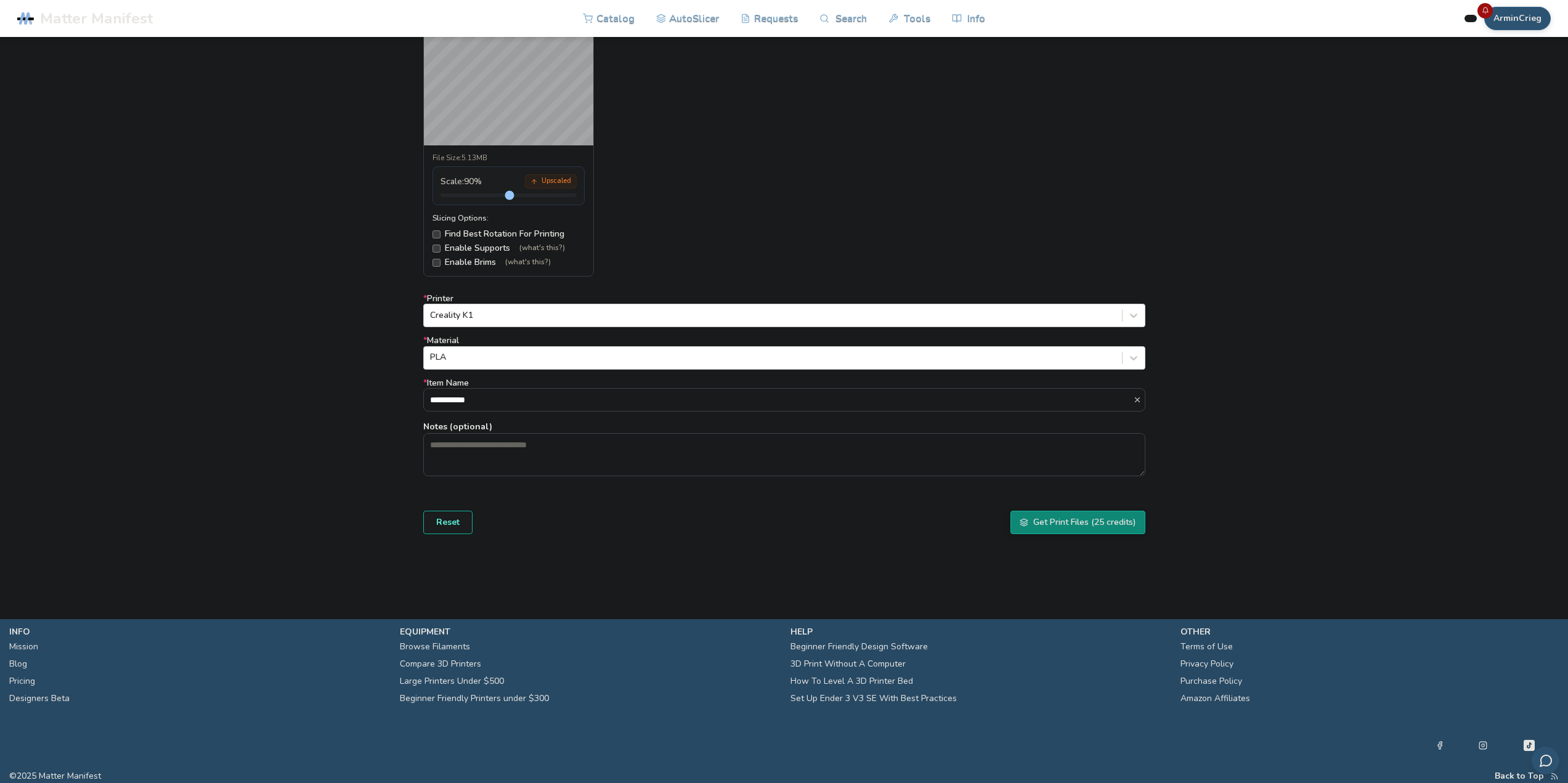
click at [714, 541] on form "**********" at bounding box center [784, 214] width 740 height 655
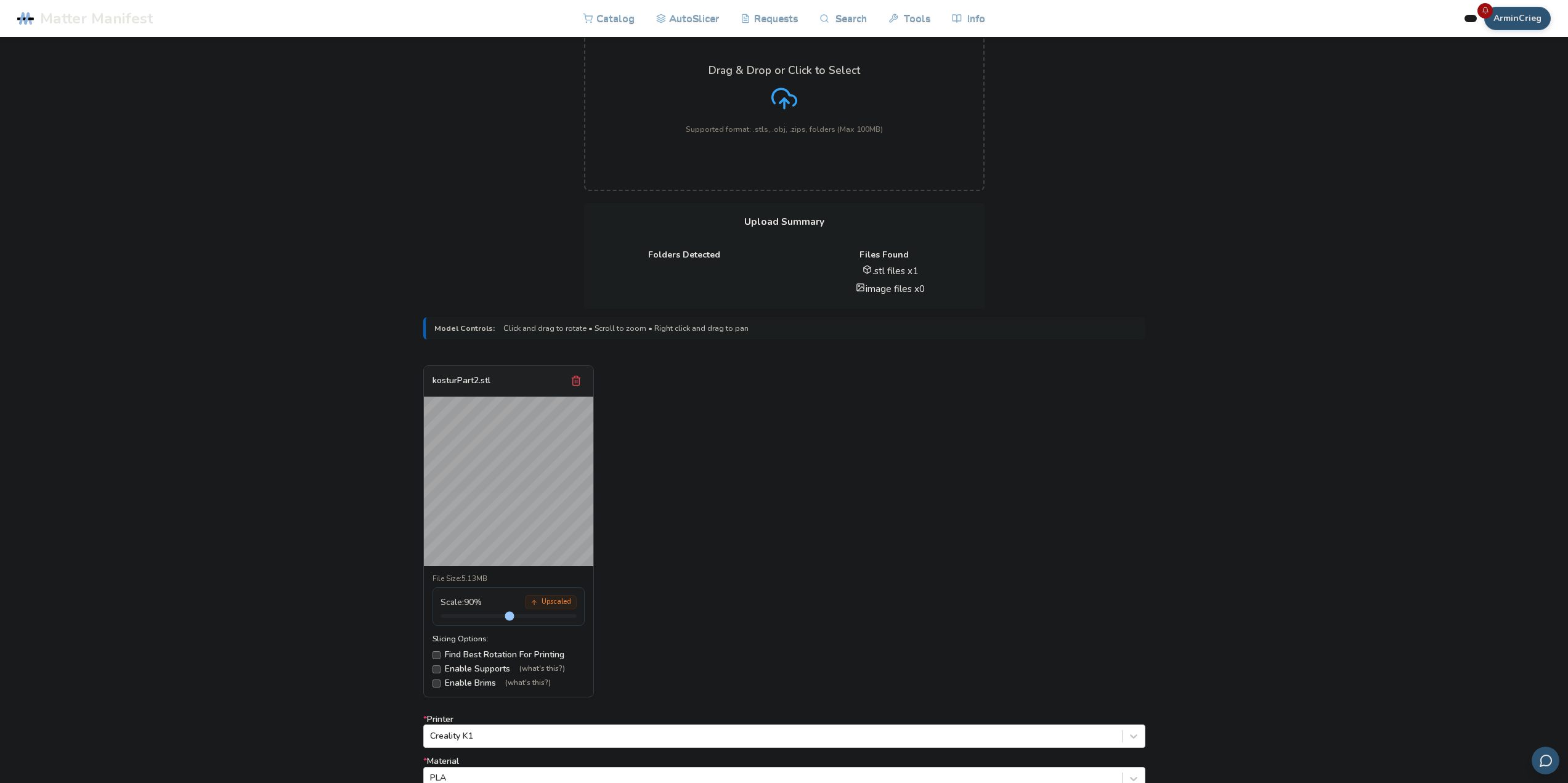
scroll to position [431, 0]
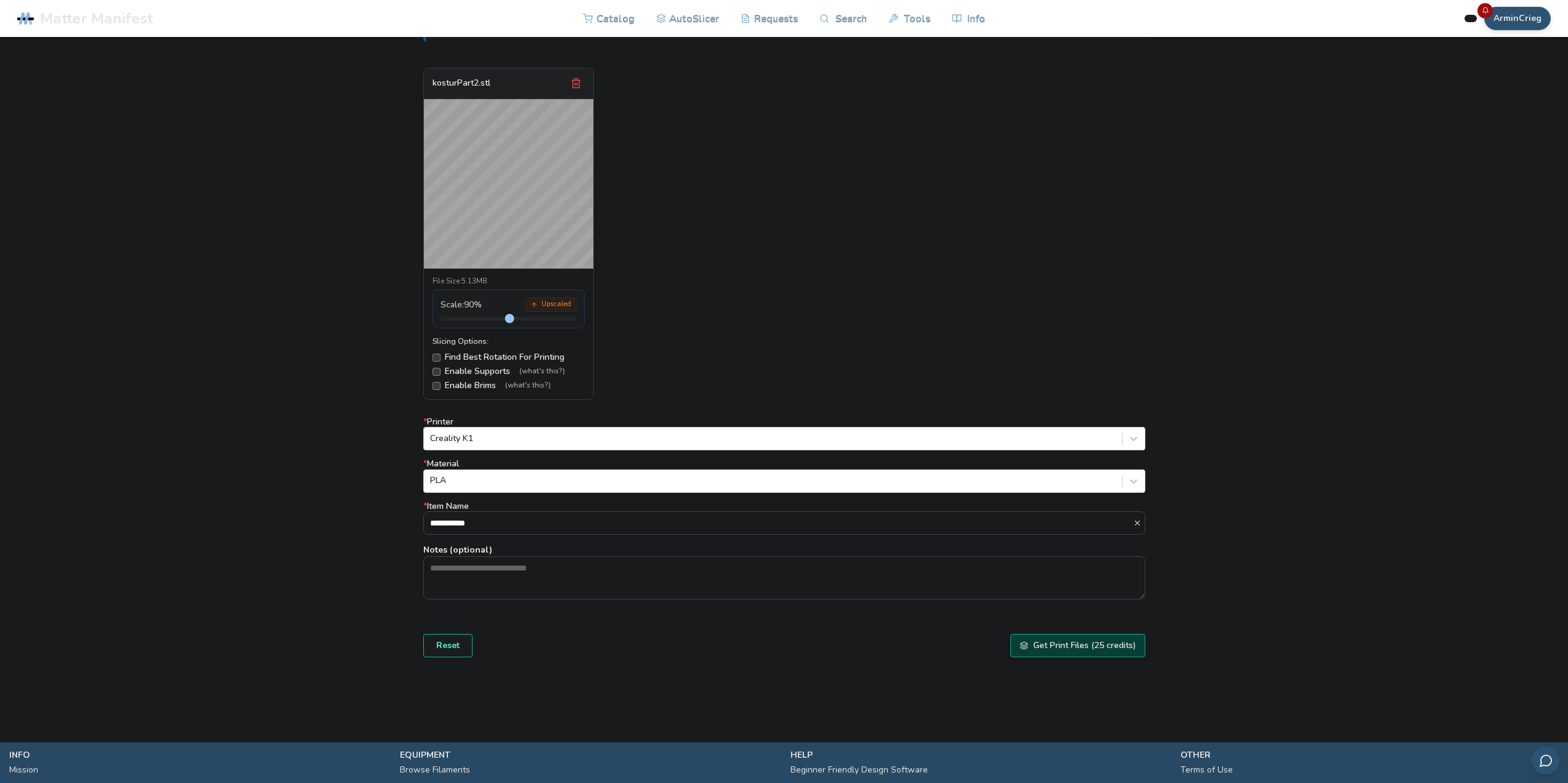
click at [1087, 647] on button "Get Print Files (25 credits)" at bounding box center [1077, 646] width 135 height 24
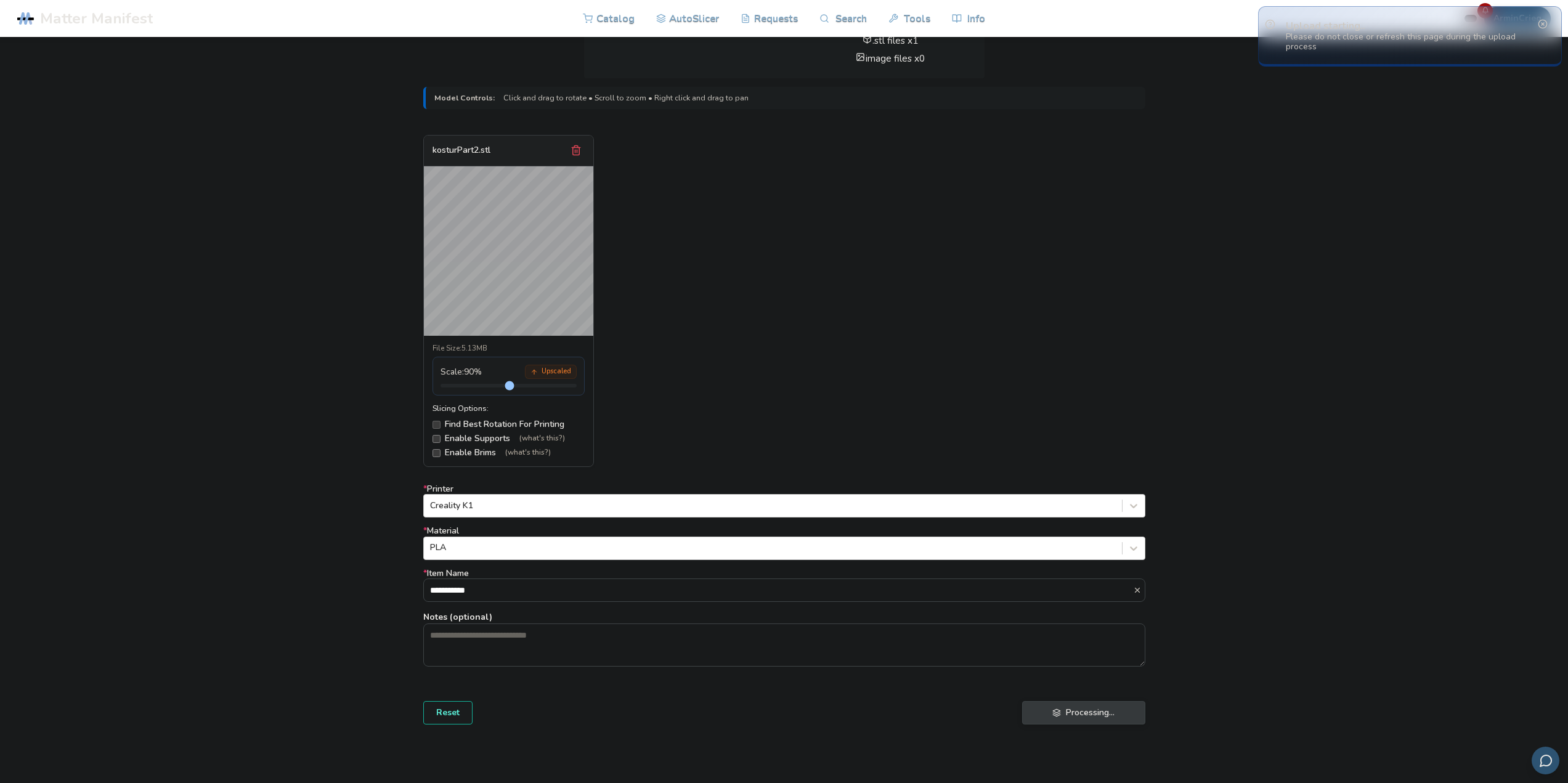
scroll to position [123, 0]
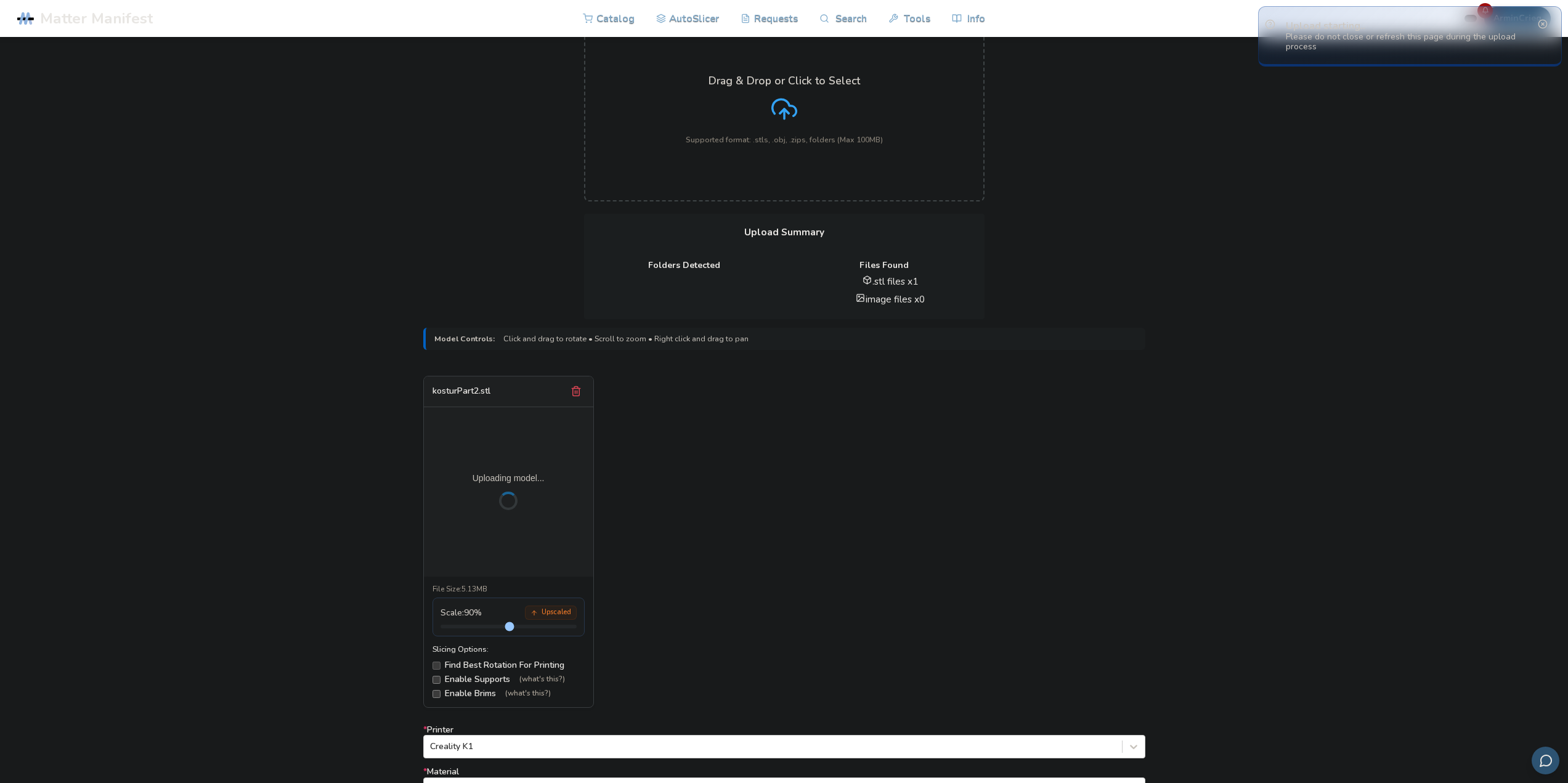
drag, startPoint x: 1325, startPoint y: 237, endPoint x: 1313, endPoint y: 265, distance: 30.5
click at [1321, 244] on div "**********" at bounding box center [784, 464] width 1568 height 1100
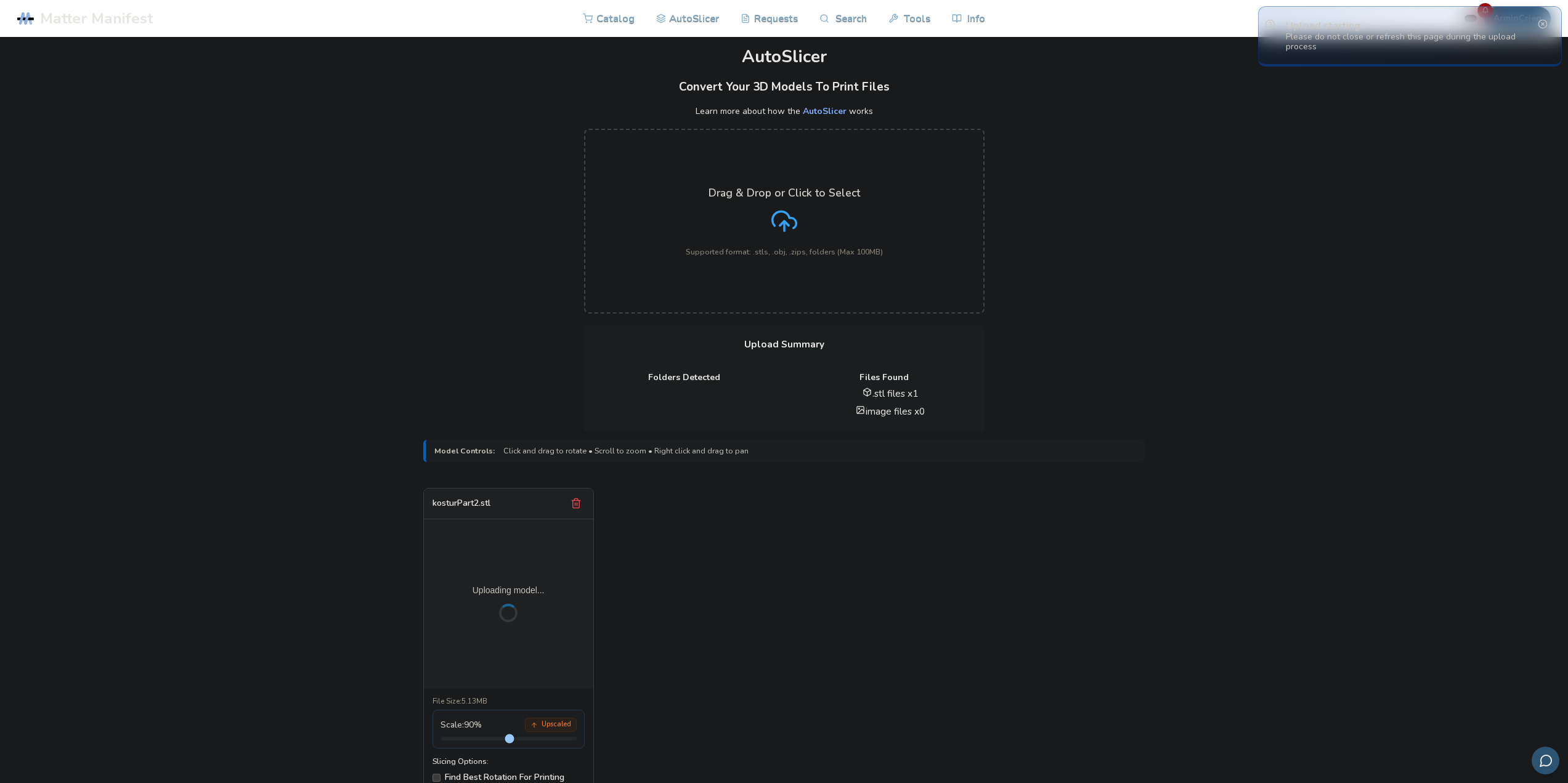
scroll to position [0, 0]
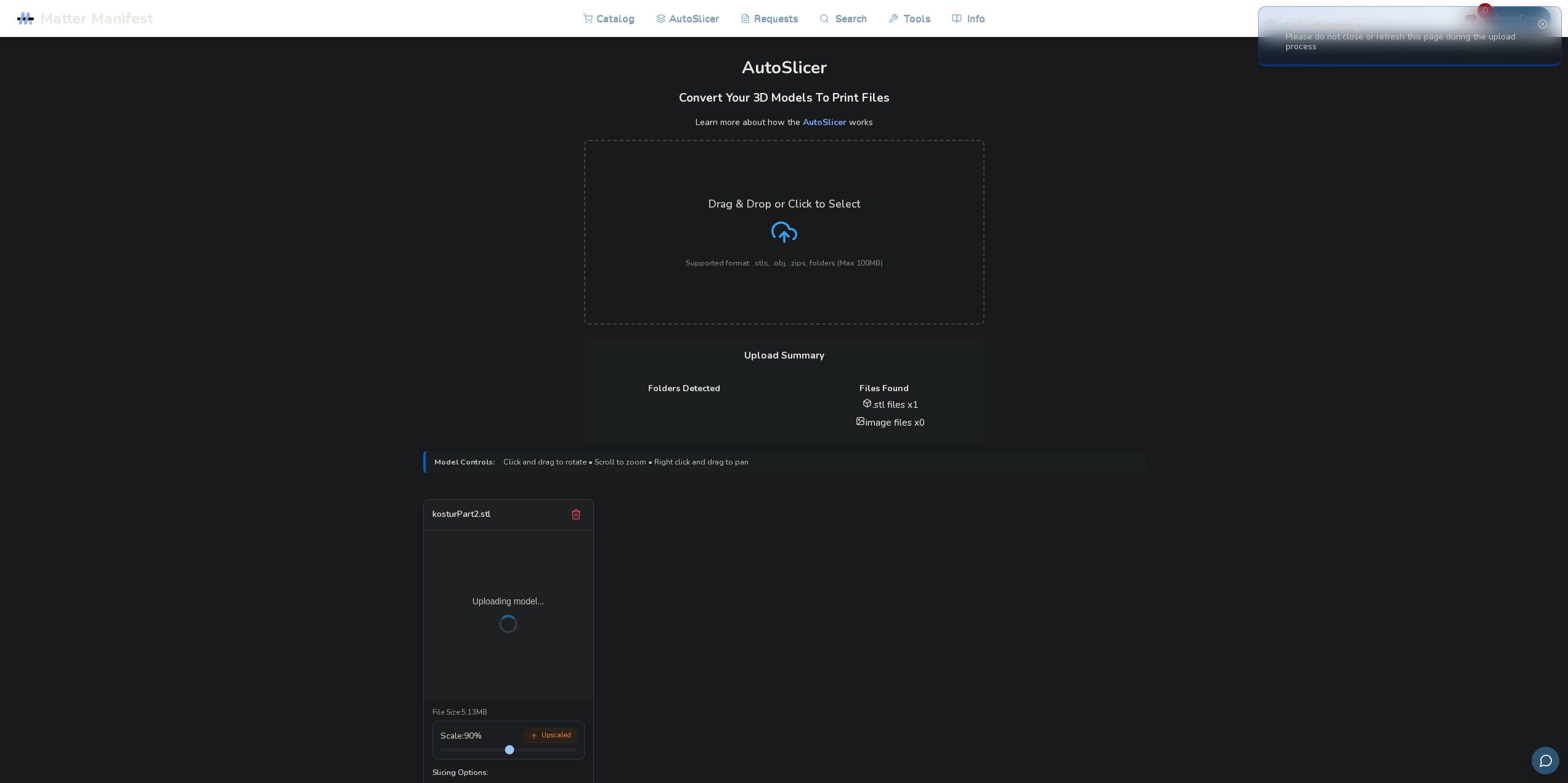
click at [456, 317] on div "Drag & Drop or Click to Select Supported format: .stls, .obj, .zips, folders (M…" at bounding box center [784, 232] width 1568 height 209
